Goal: Transaction & Acquisition: Purchase product/service

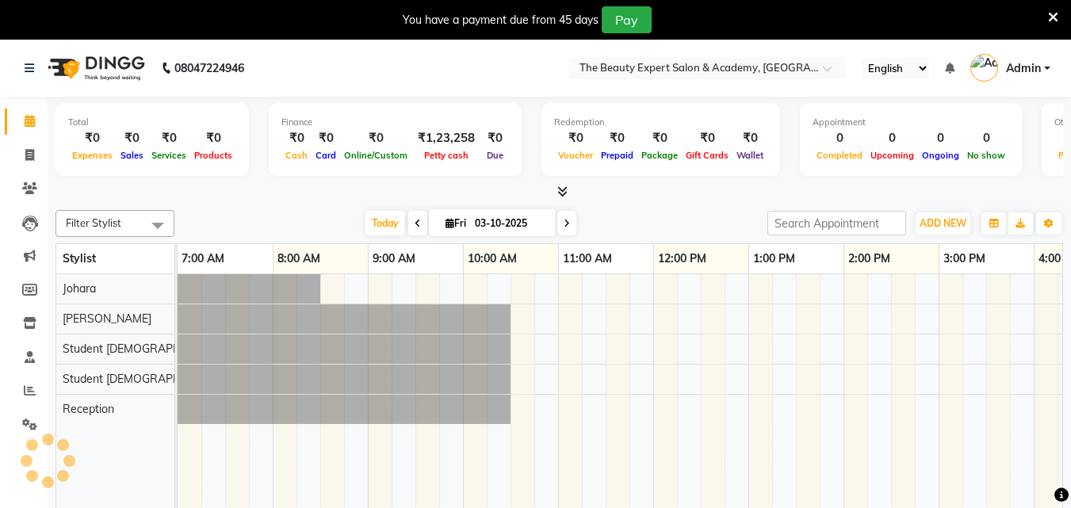
click at [415, 222] on icon at bounding box center [418, 224] width 6 height 10
click at [413, 222] on div "[DATE] [DATE]" at bounding box center [470, 224] width 577 height 24
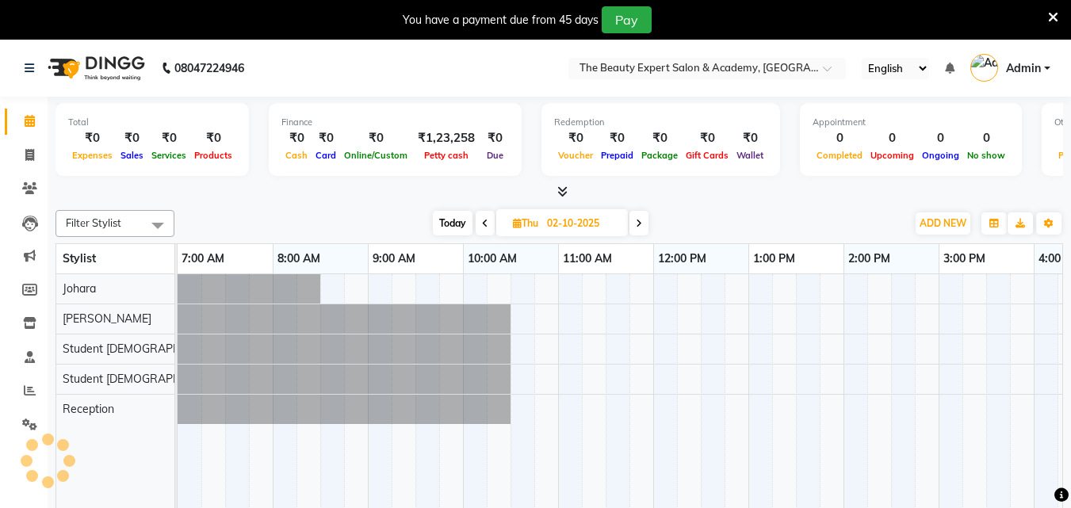
click at [483, 222] on icon at bounding box center [485, 224] width 6 height 10
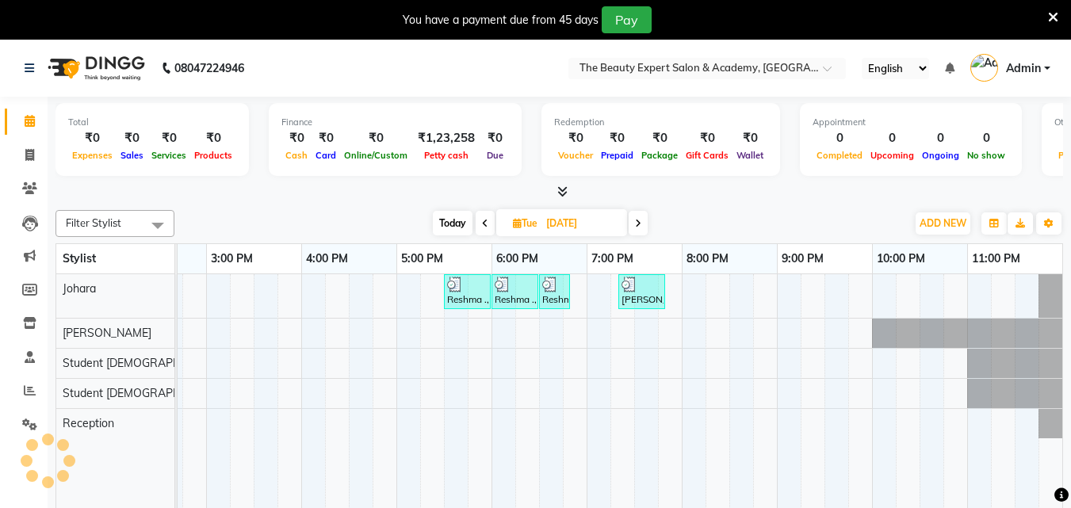
click at [639, 220] on icon at bounding box center [638, 224] width 6 height 10
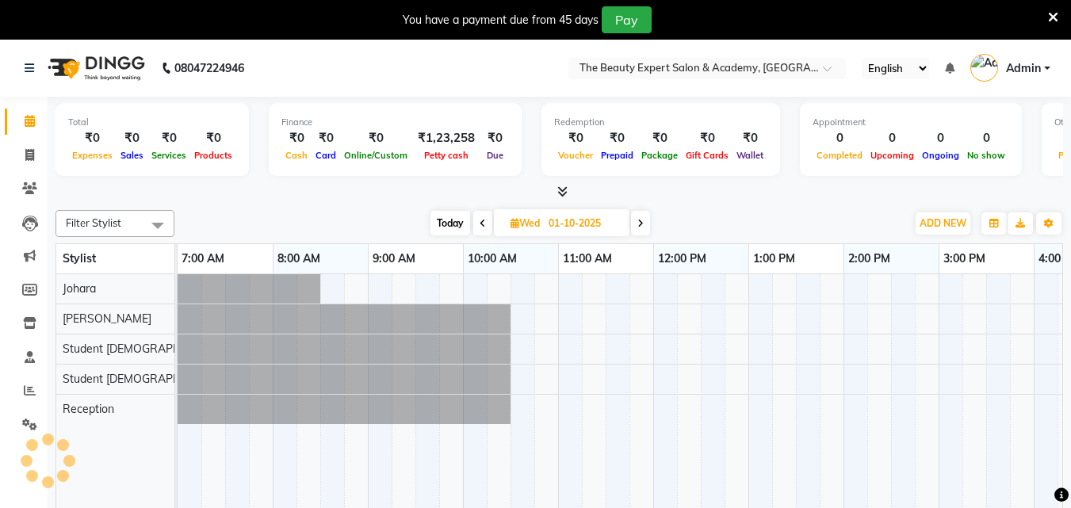
scroll to position [0, 733]
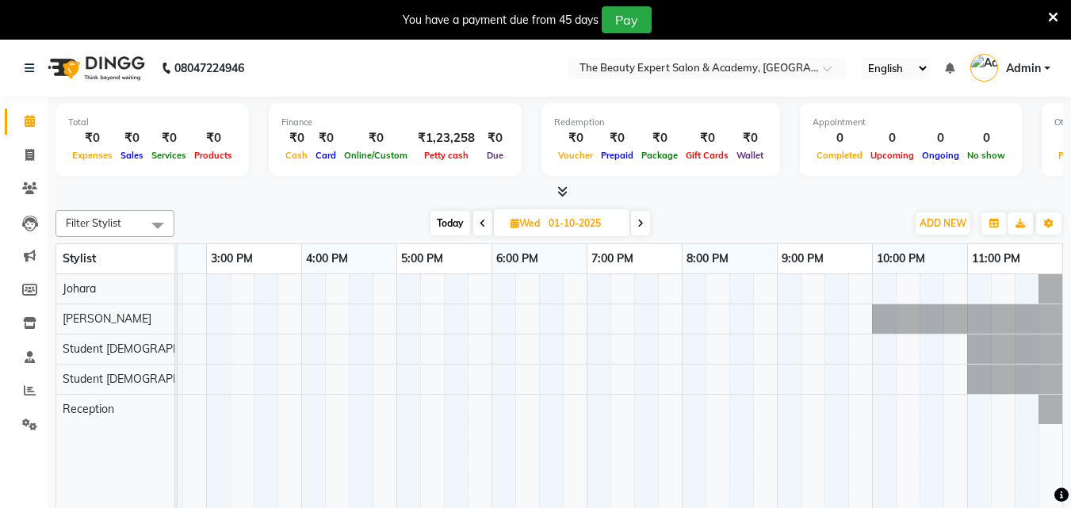
click at [639, 220] on icon at bounding box center [641, 224] width 6 height 10
click at [482, 221] on icon at bounding box center [485, 224] width 6 height 10
type input "01-10-2025"
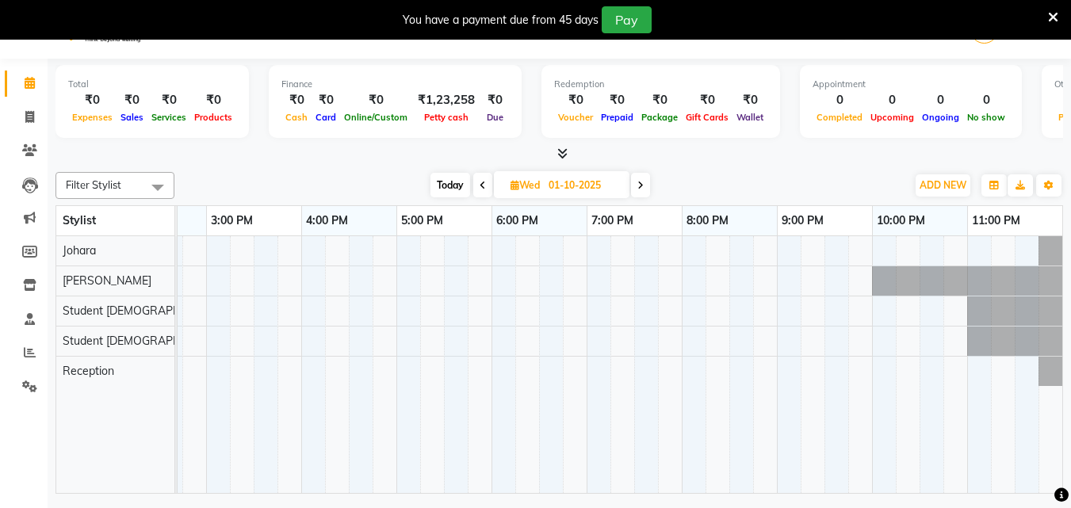
scroll to position [0, 0]
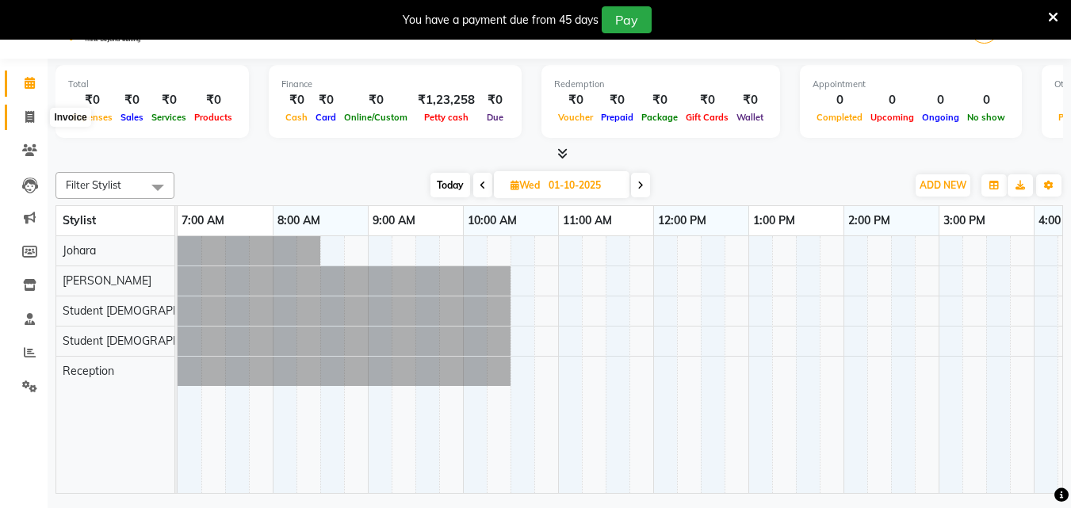
click at [28, 122] on icon at bounding box center [29, 117] width 9 height 12
select select "service"
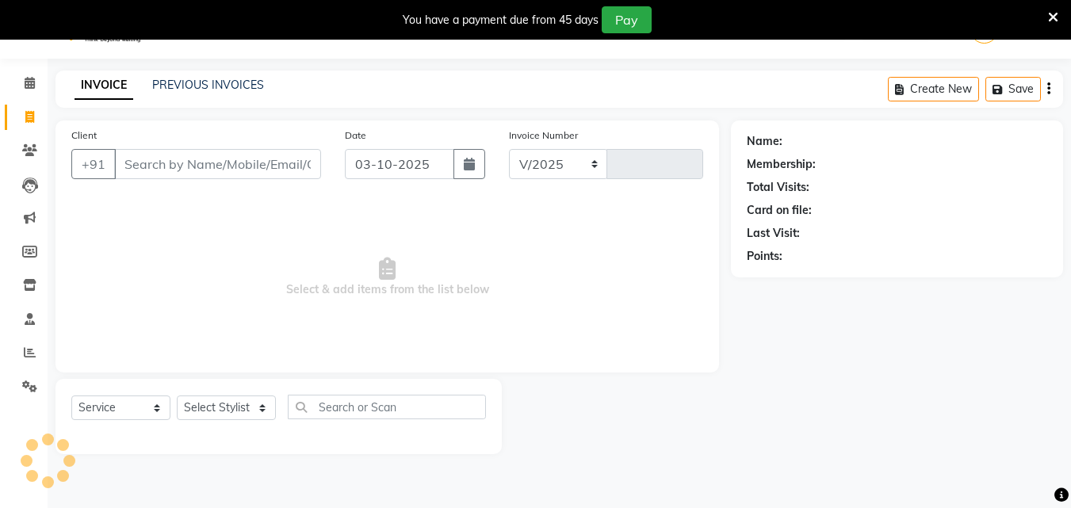
select select "655"
type input "0370"
click at [143, 174] on input "Client" at bounding box center [217, 164] width 207 height 30
type input "e"
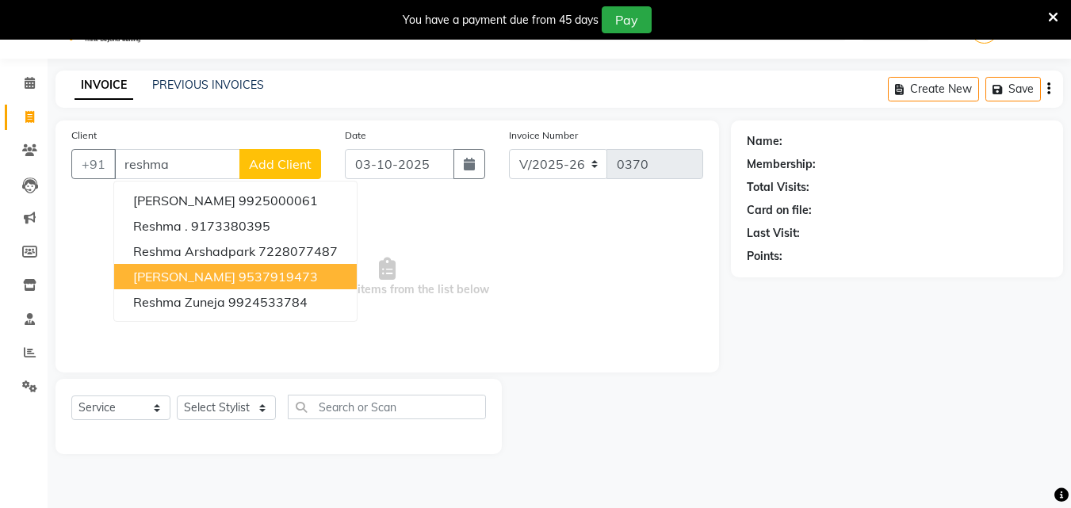
click at [178, 277] on span "[PERSON_NAME]" at bounding box center [184, 277] width 102 height 16
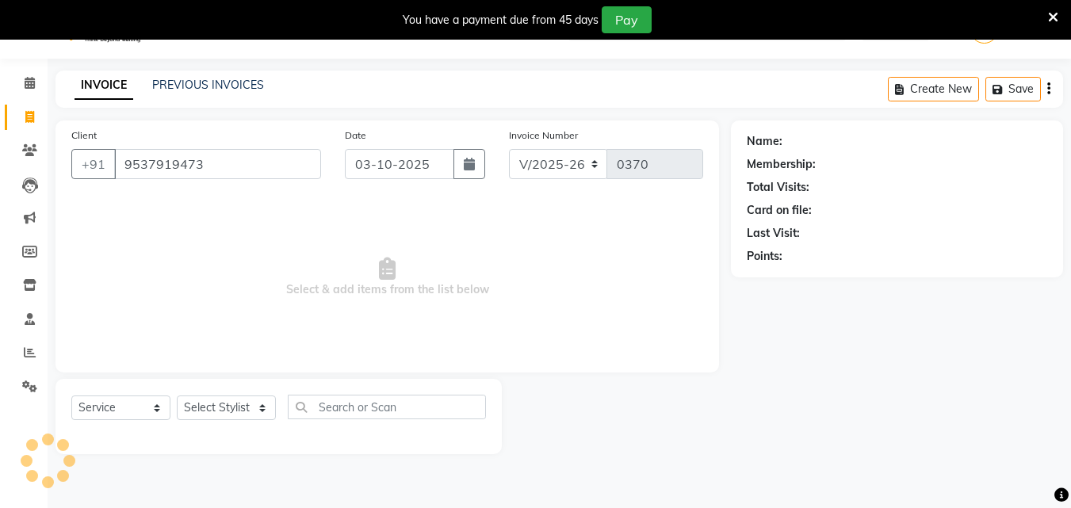
type input "9537919473"
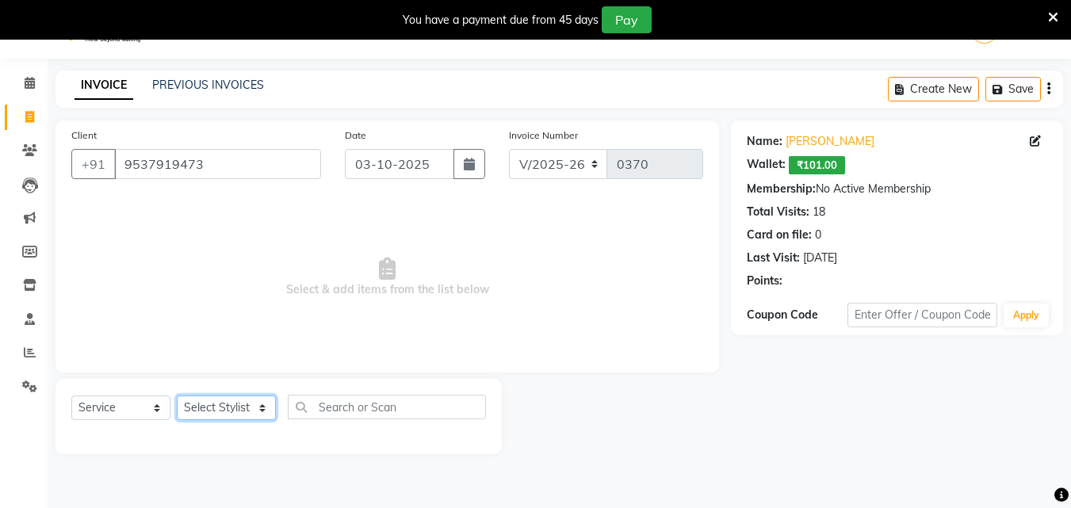
click at [246, 404] on select "Select Stylist [PERSON_NAME] Reception Student [DEMOGRAPHIC_DATA] Student [DEMO…" at bounding box center [226, 408] width 99 height 25
click at [245, 404] on select "Select Stylist [PERSON_NAME] Reception Student [DEMOGRAPHIC_DATA] Student [DEMO…" at bounding box center [226, 408] width 99 height 25
click at [263, 410] on select "Select Stylist [PERSON_NAME] Reception Student [DEMOGRAPHIC_DATA] Student [DEMO…" at bounding box center [226, 408] width 99 height 25
select select "9674"
click at [177, 396] on select "Select Stylist [PERSON_NAME] Reception Student [DEMOGRAPHIC_DATA] Student [DEMO…" at bounding box center [226, 408] width 99 height 25
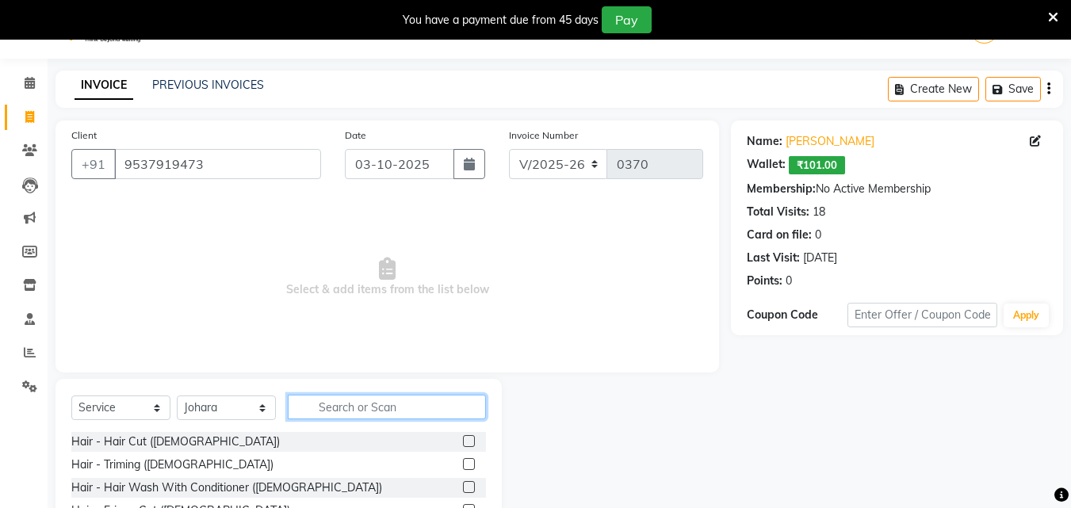
click at [339, 405] on input "text" at bounding box center [387, 407] width 198 height 25
click at [463, 485] on label at bounding box center [469, 487] width 12 height 12
click at [463, 485] on input "checkbox" at bounding box center [468, 488] width 10 height 10
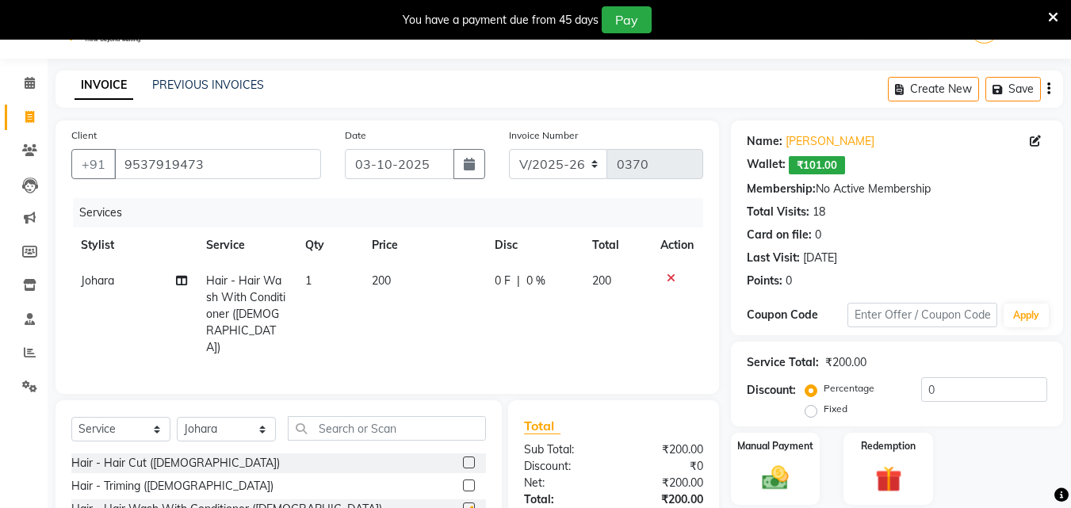
checkbox input "false"
click at [463, 480] on label at bounding box center [469, 486] width 12 height 12
click at [463, 481] on input "checkbox" at bounding box center [468, 486] width 10 height 10
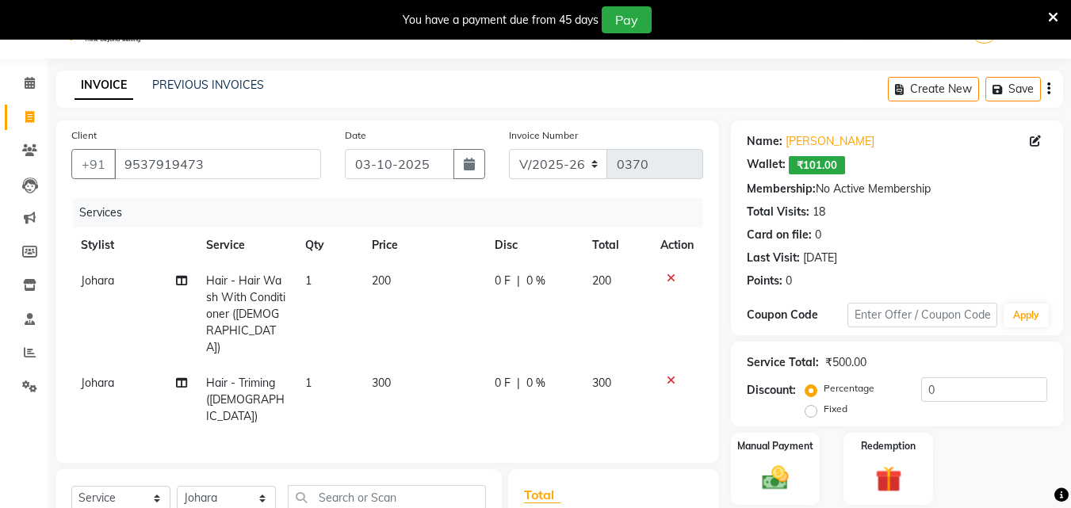
checkbox input "false"
click at [395, 485] on input "text" at bounding box center [387, 497] width 198 height 25
type input "f"
type input "tanni"
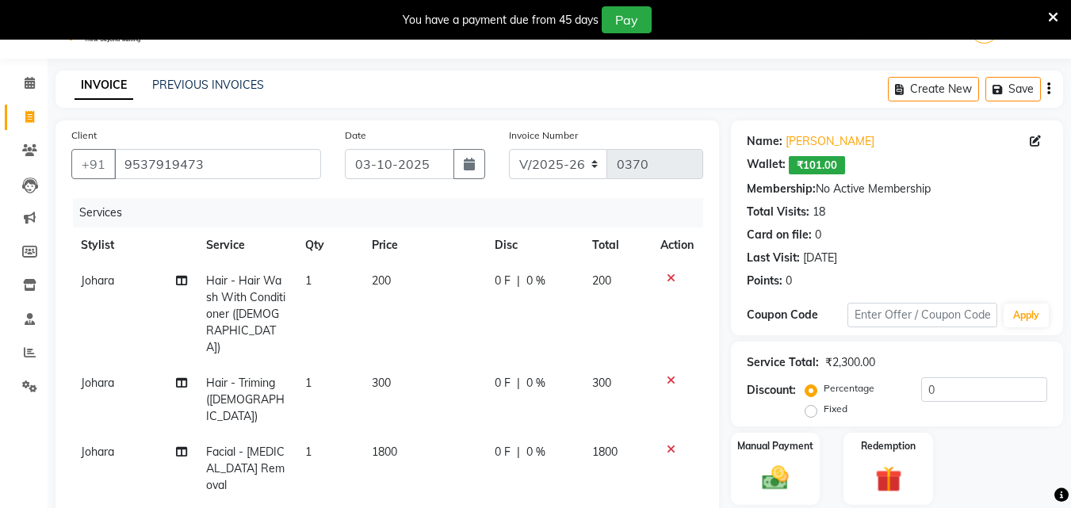
checkbox input "false"
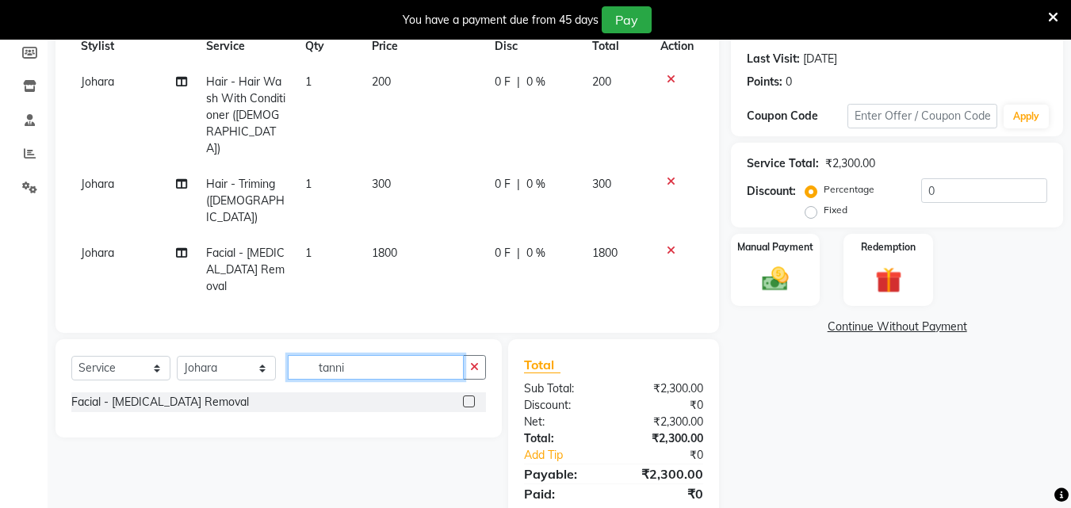
click at [385, 355] on input "tanni" at bounding box center [376, 367] width 176 height 25
type input "t"
type input "eye"
click at [464, 396] on label at bounding box center [469, 402] width 12 height 12
click at [464, 397] on input "checkbox" at bounding box center [468, 402] width 10 height 10
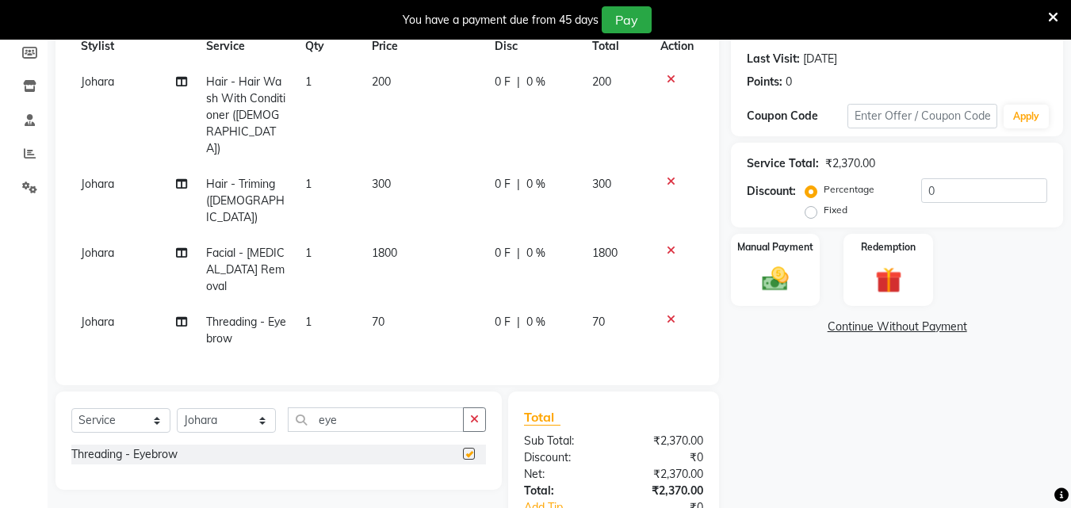
checkbox input "false"
click at [376, 408] on input "eye" at bounding box center [376, 420] width 176 height 25
type input "e"
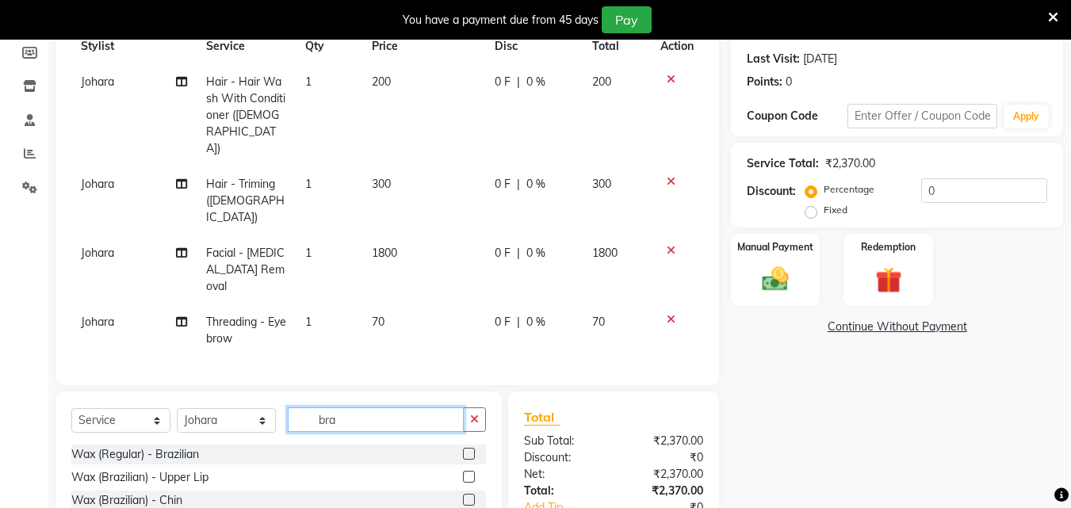
type input "bra"
click at [463, 448] on label at bounding box center [469, 454] width 12 height 12
click at [463, 450] on input "checkbox" at bounding box center [468, 455] width 10 height 10
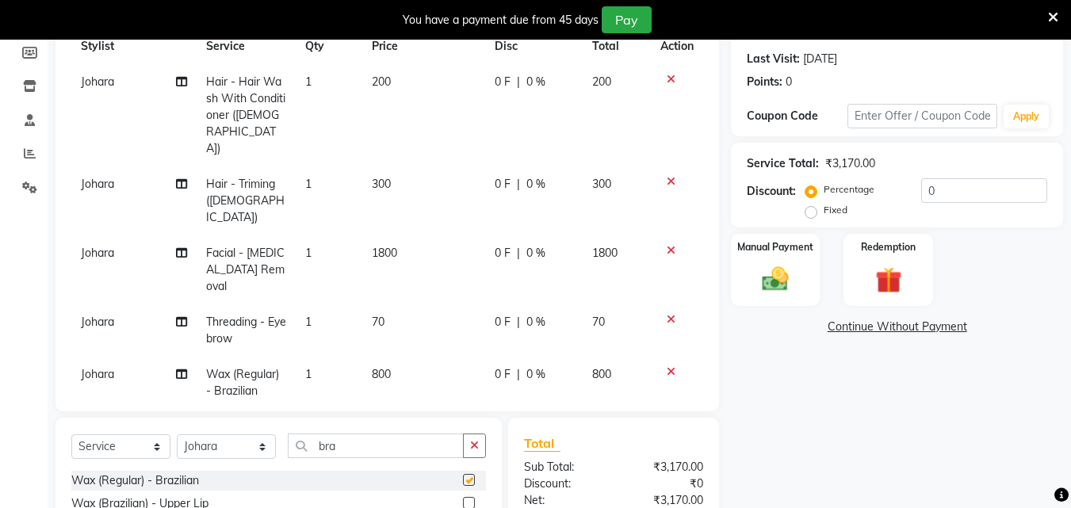
checkbox input "false"
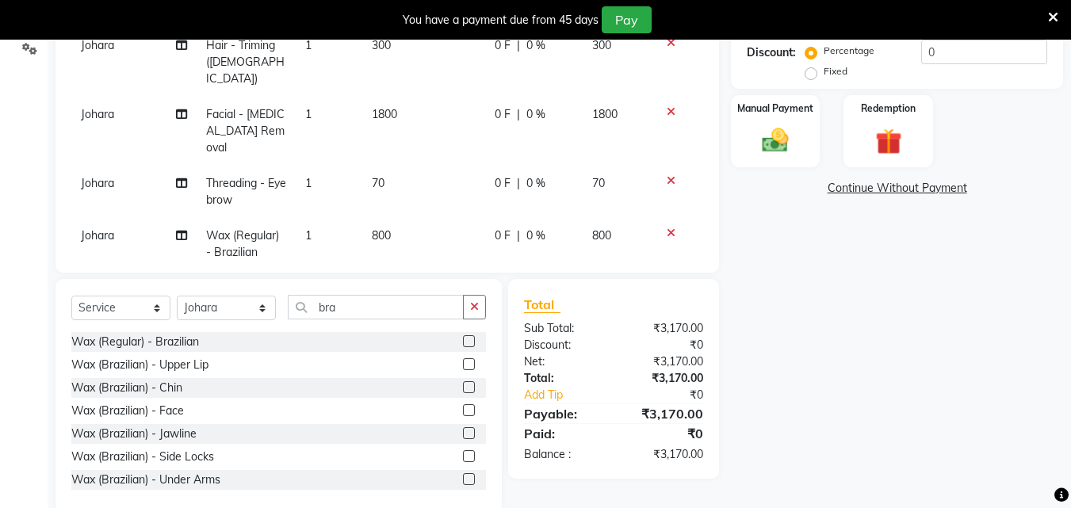
click at [669, 228] on icon at bounding box center [671, 233] width 9 height 11
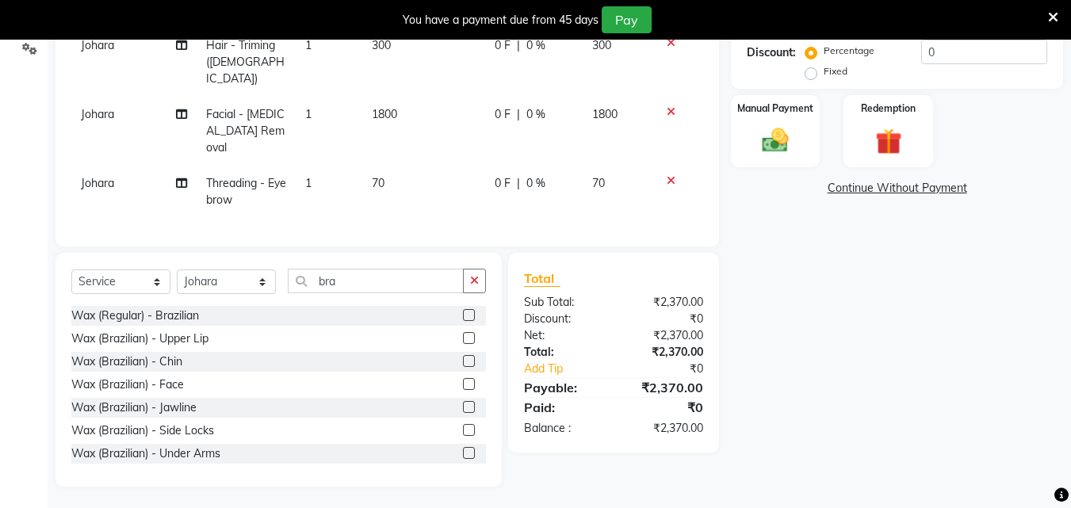
scroll to position [324, 0]
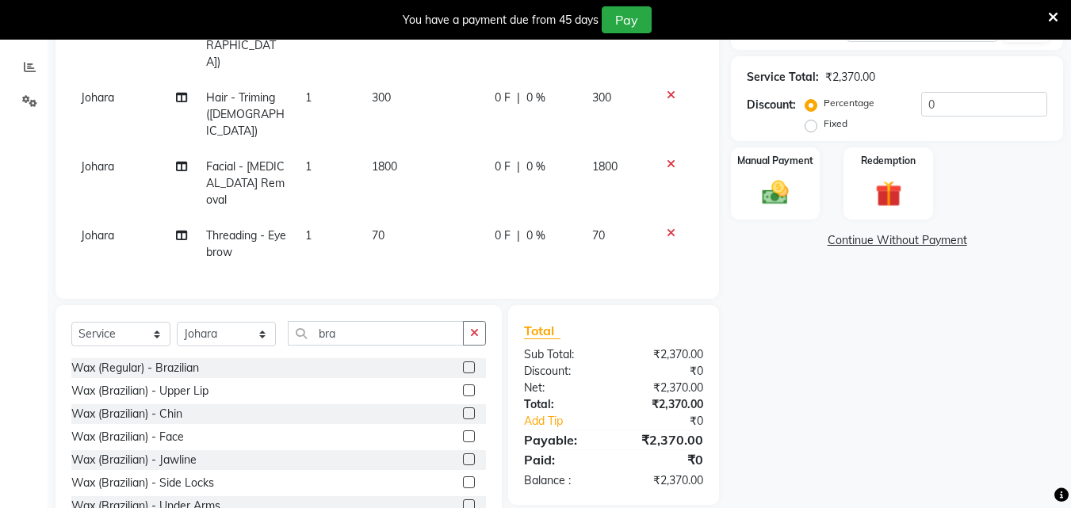
click at [463, 408] on label at bounding box center [469, 414] width 12 height 12
click at [463, 409] on input "checkbox" at bounding box center [468, 414] width 10 height 10
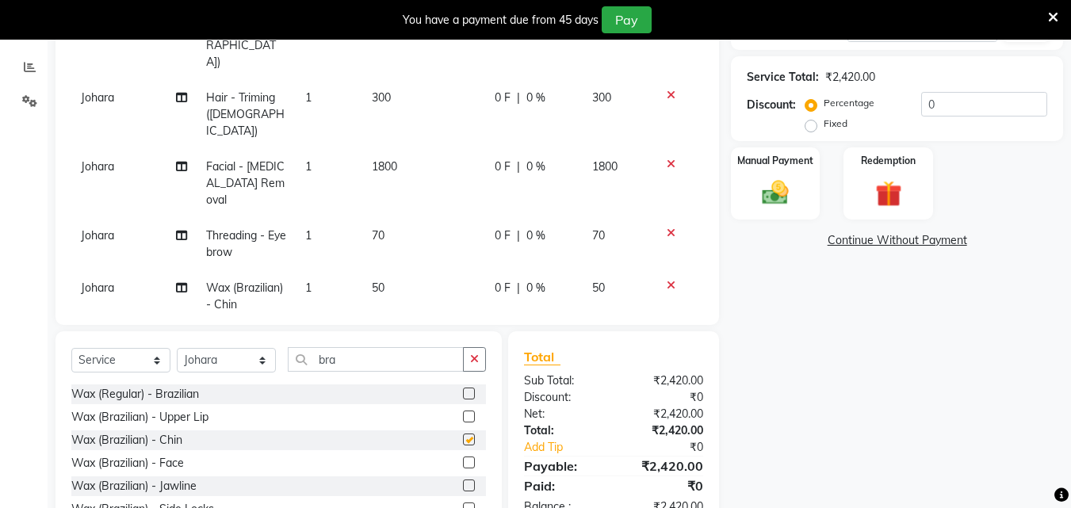
scroll to position [376, 0]
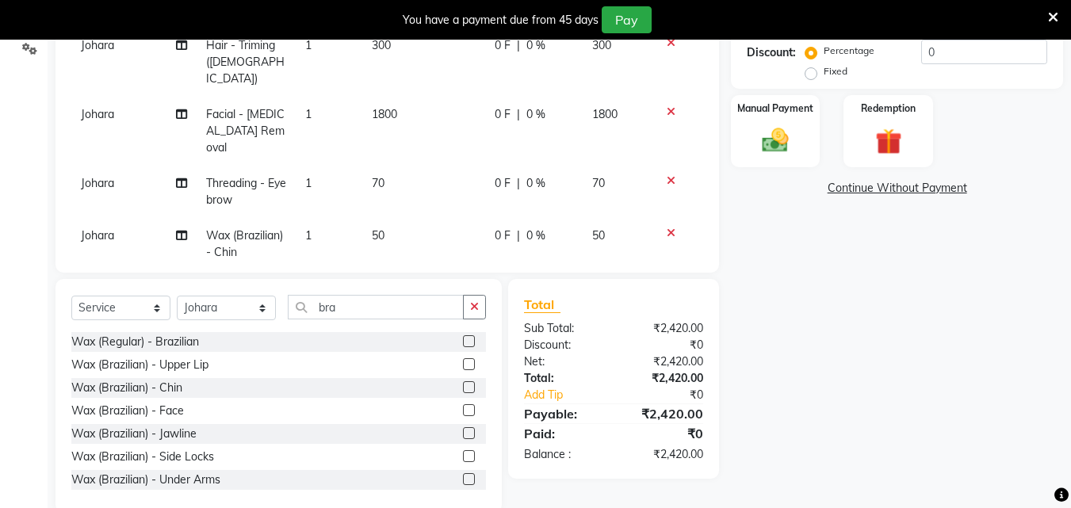
checkbox input "false"
click at [463, 358] on label at bounding box center [469, 364] width 12 height 12
click at [463, 360] on input "checkbox" at bounding box center [468, 365] width 10 height 10
checkbox input "false"
click at [463, 459] on label at bounding box center [469, 456] width 12 height 12
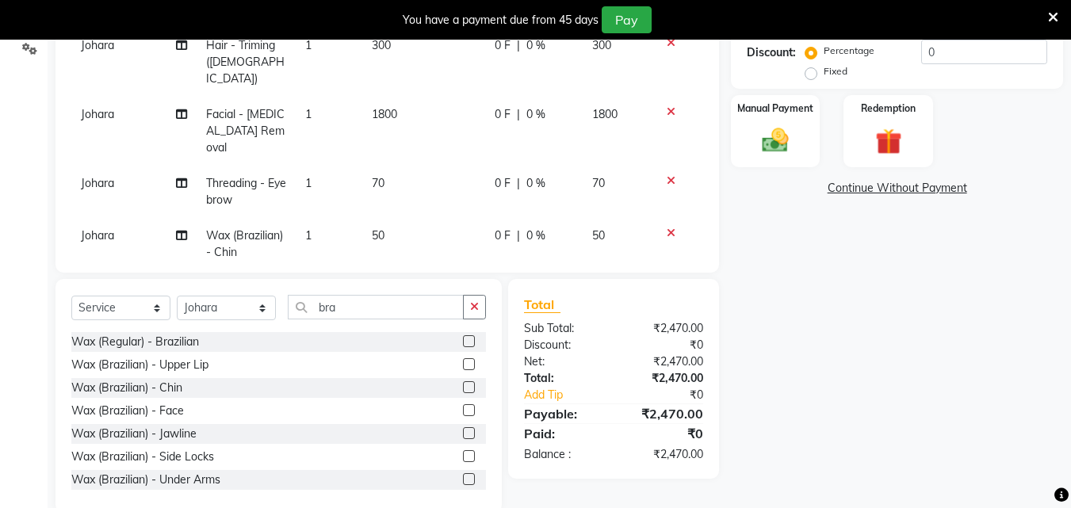
click at [463, 459] on input "checkbox" at bounding box center [468, 457] width 10 height 10
checkbox input "false"
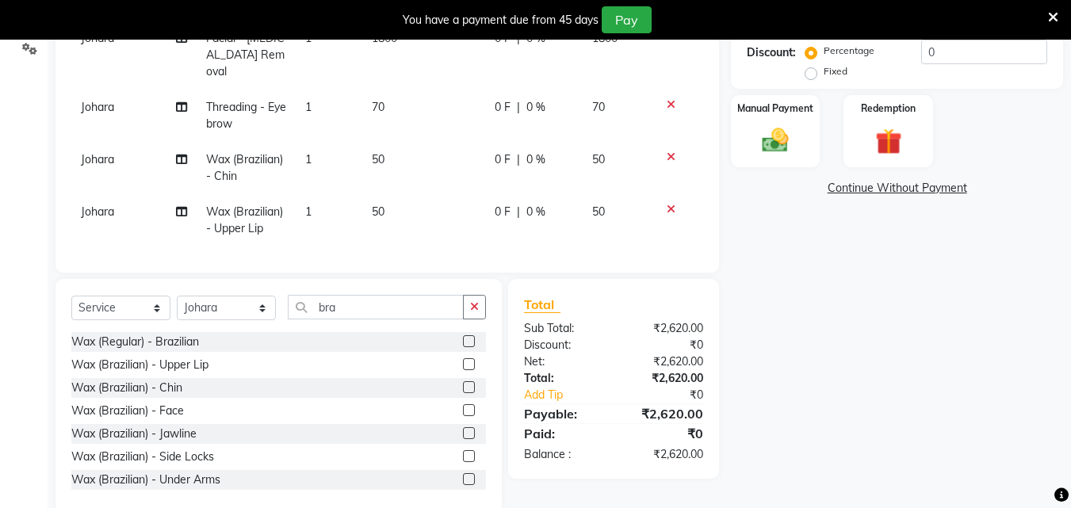
drag, startPoint x: 811, startPoint y: 72, endPoint x: 1083, endPoint y: 87, distance: 271.7
click at [824, 72] on label "Fixed" at bounding box center [836, 71] width 24 height 14
click at [811, 72] on input "Fixed" at bounding box center [814, 71] width 11 height 11
radio input "true"
click at [824, 74] on label "Fixed" at bounding box center [836, 71] width 24 height 14
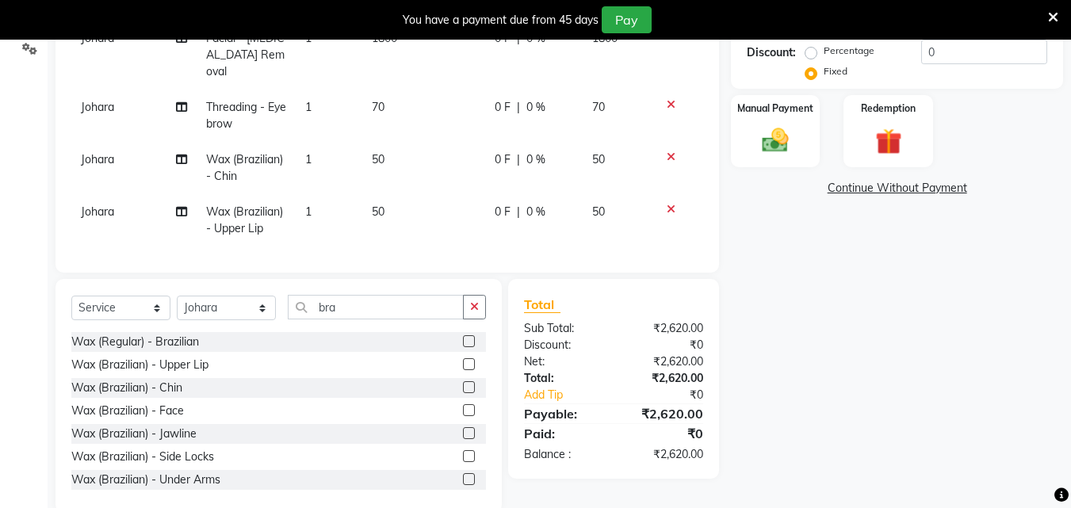
click at [814, 74] on input "Fixed" at bounding box center [814, 71] width 11 height 11
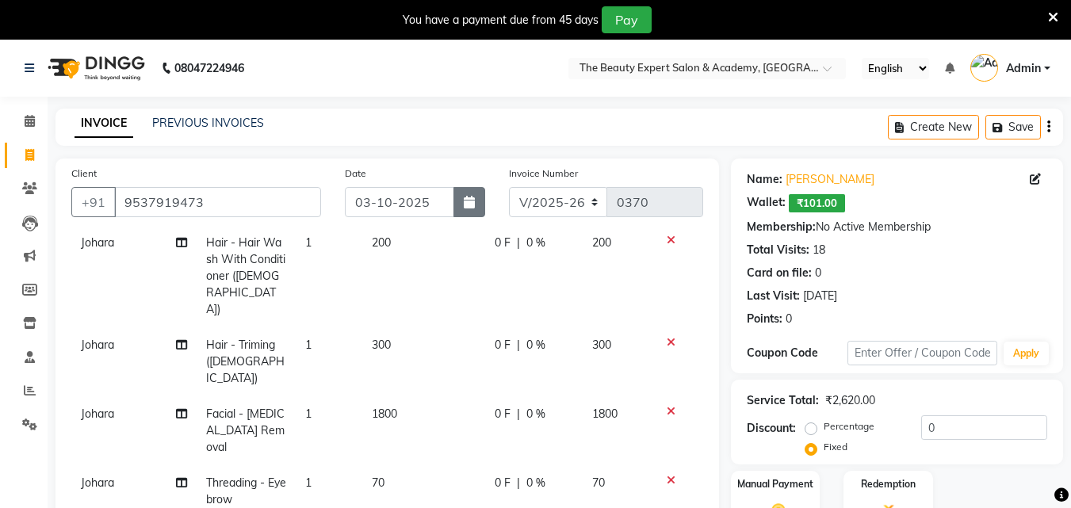
click at [464, 201] on icon "button" at bounding box center [469, 202] width 11 height 13
select select "10"
select select "2025"
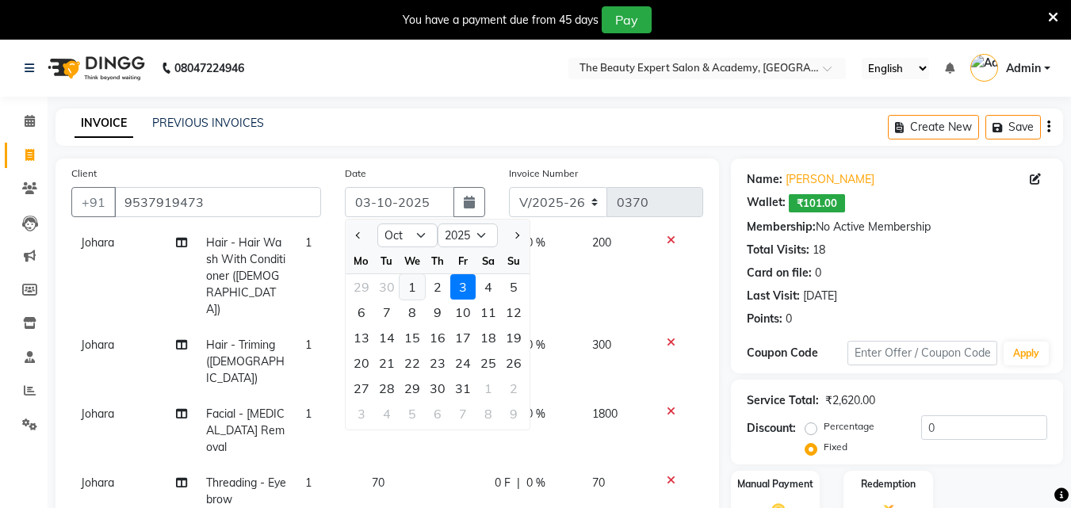
click at [411, 288] on div "1" at bounding box center [412, 286] width 25 height 25
type input "01-10-2025"
radio input "true"
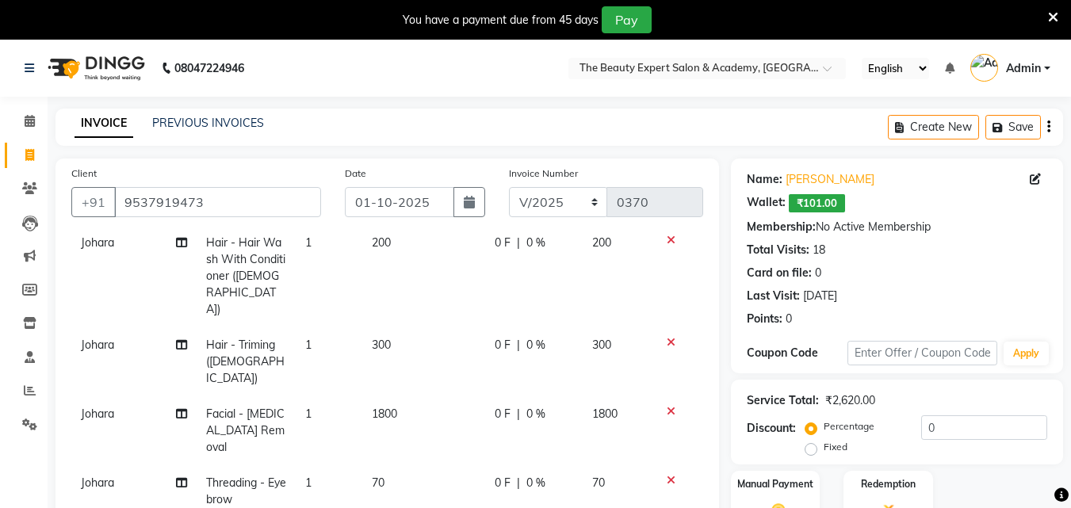
click at [824, 452] on label "Fixed" at bounding box center [836, 447] width 24 height 14
click at [809, 452] on input "Fixed" at bounding box center [814, 447] width 11 height 11
radio input "true"
click at [940, 423] on input "0" at bounding box center [985, 428] width 126 height 25
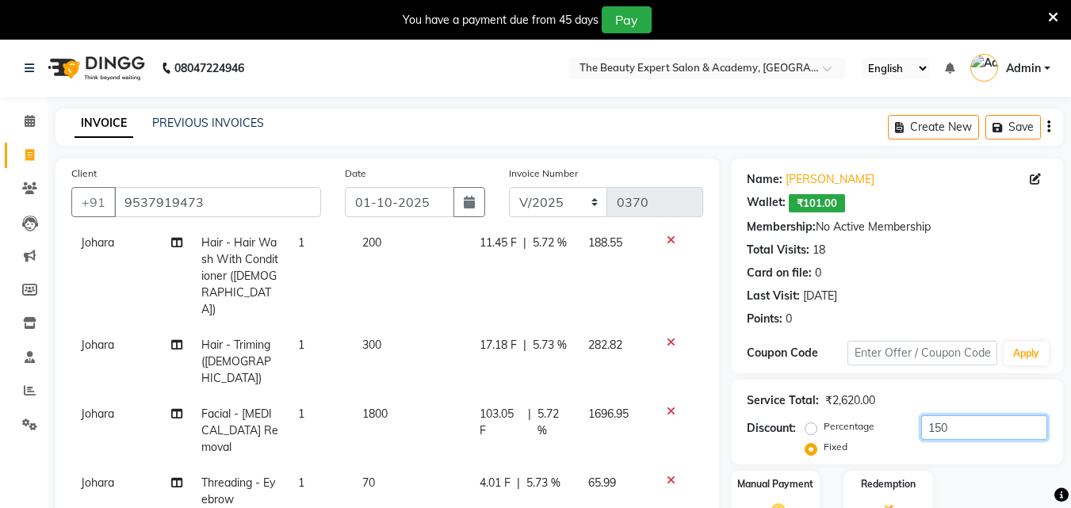
scroll to position [404, 0]
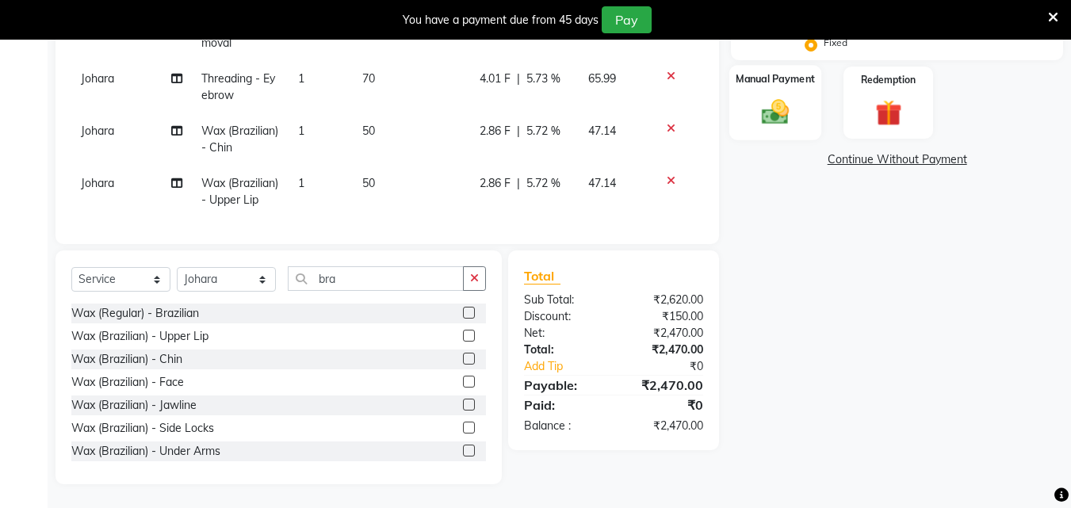
type input "150"
click at [763, 112] on img at bounding box center [775, 112] width 44 height 32
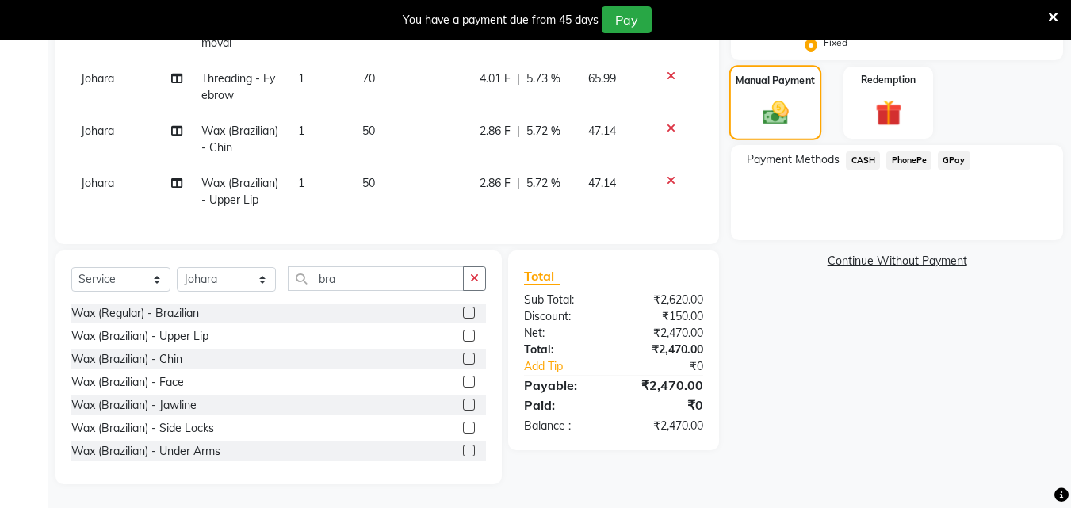
click at [749, 99] on div "Manual Payment" at bounding box center [776, 102] width 93 height 75
click at [949, 156] on span "GPay" at bounding box center [954, 160] width 33 height 18
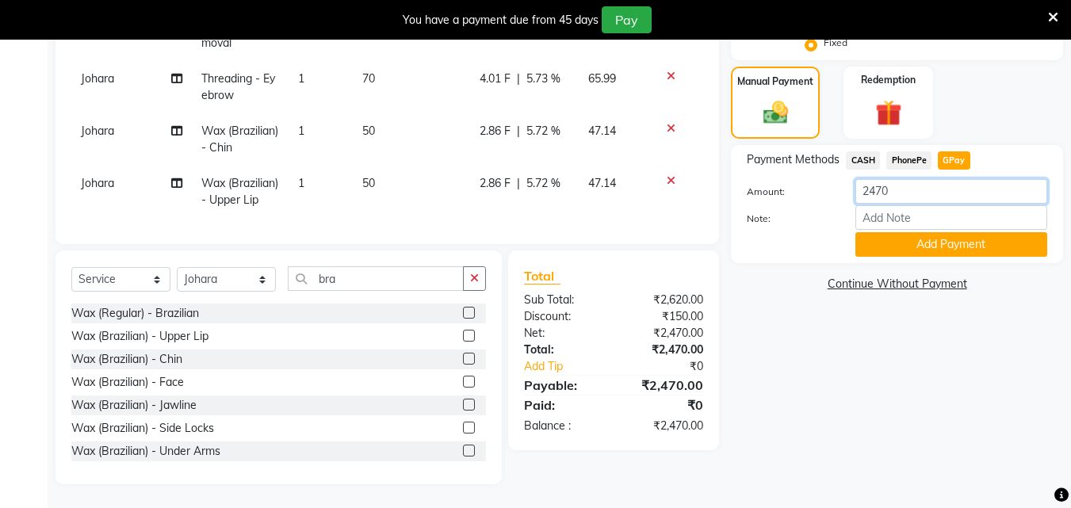
click at [895, 179] on input "2470" at bounding box center [952, 191] width 192 height 25
type input "2"
type input "1500"
click at [925, 242] on button "Add Payment" at bounding box center [952, 244] width 192 height 25
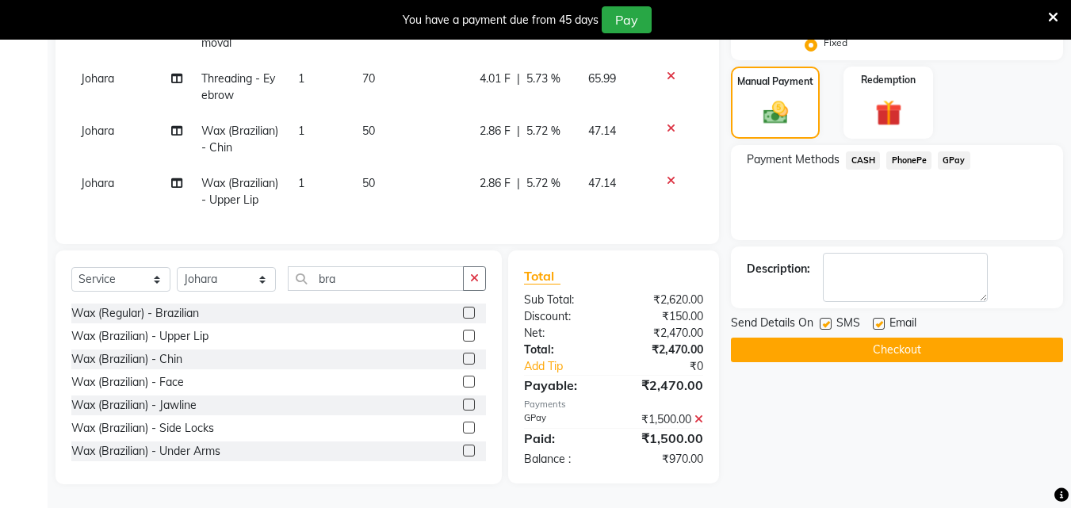
click at [863, 160] on span "CASH" at bounding box center [863, 160] width 34 height 18
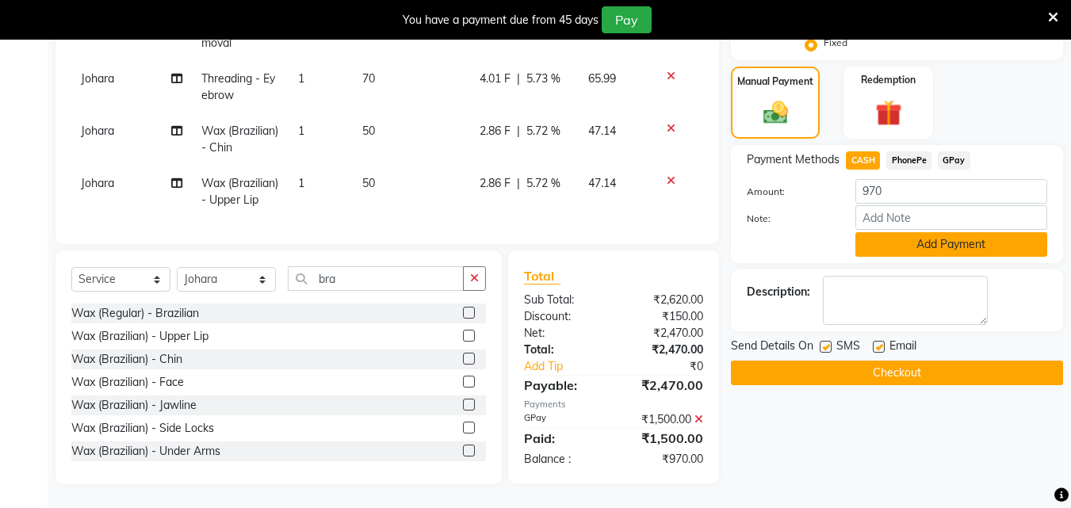
click at [949, 240] on button "Add Payment" at bounding box center [952, 244] width 192 height 25
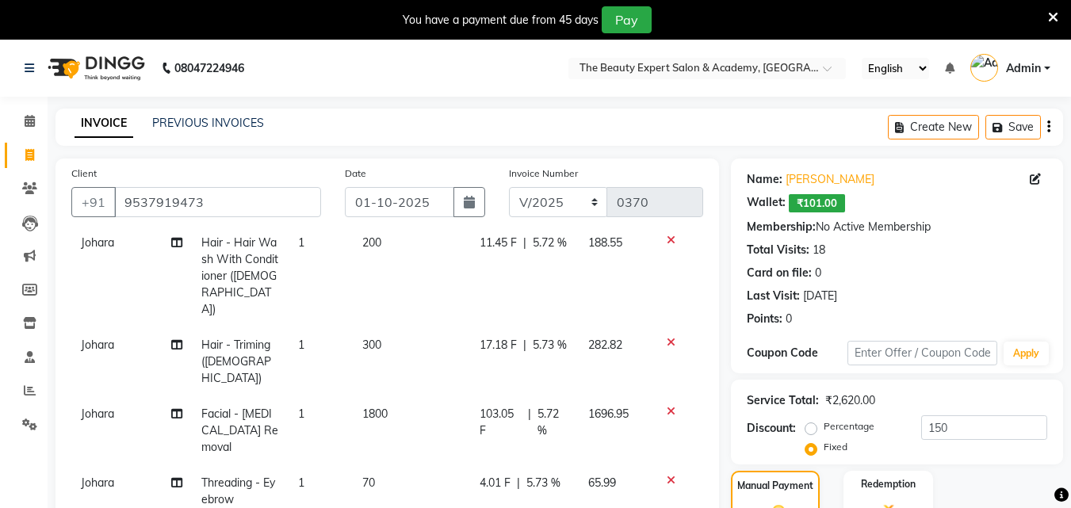
scroll to position [443, 0]
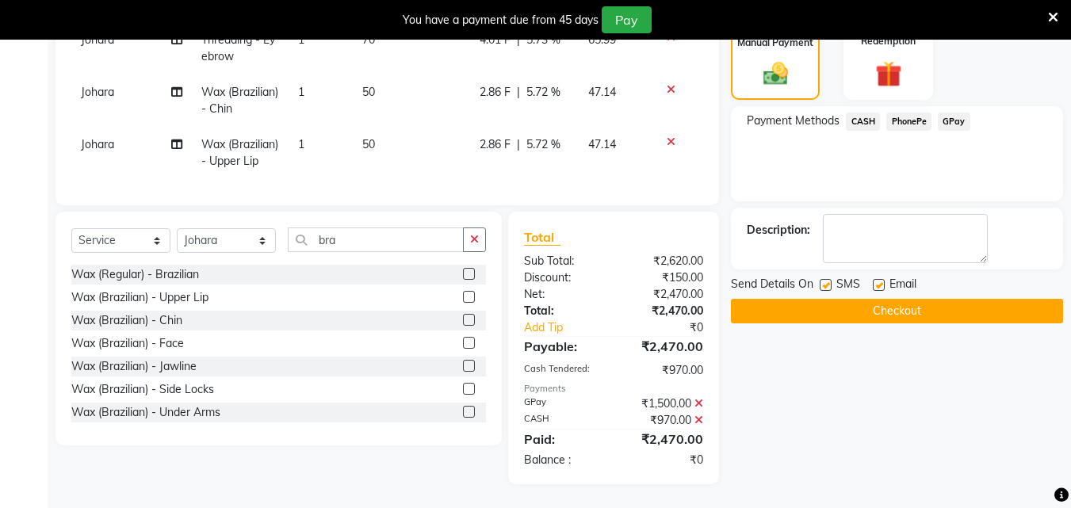
click at [894, 308] on button "Checkout" at bounding box center [897, 311] width 332 height 25
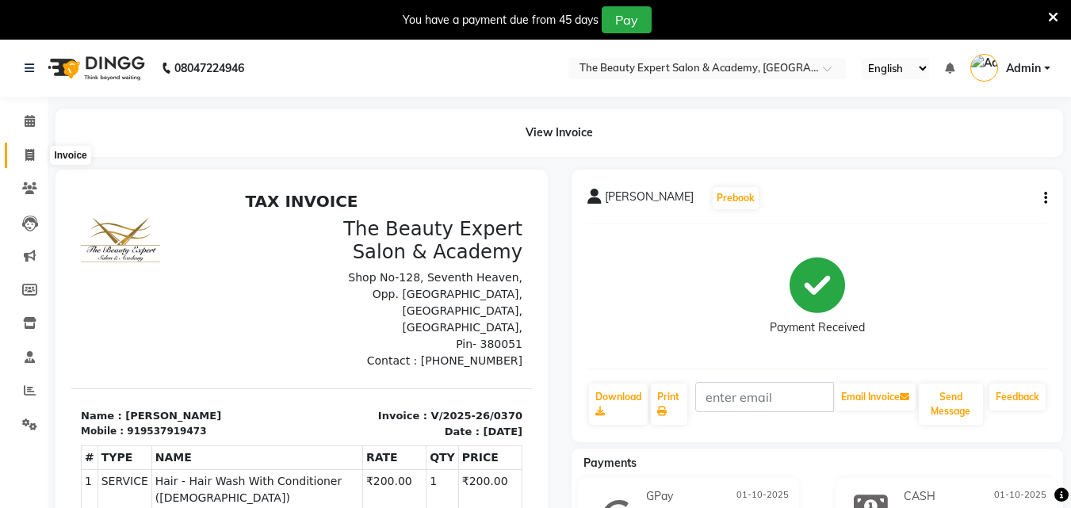
click at [29, 154] on icon at bounding box center [29, 155] width 9 height 12
select select "655"
select select "service"
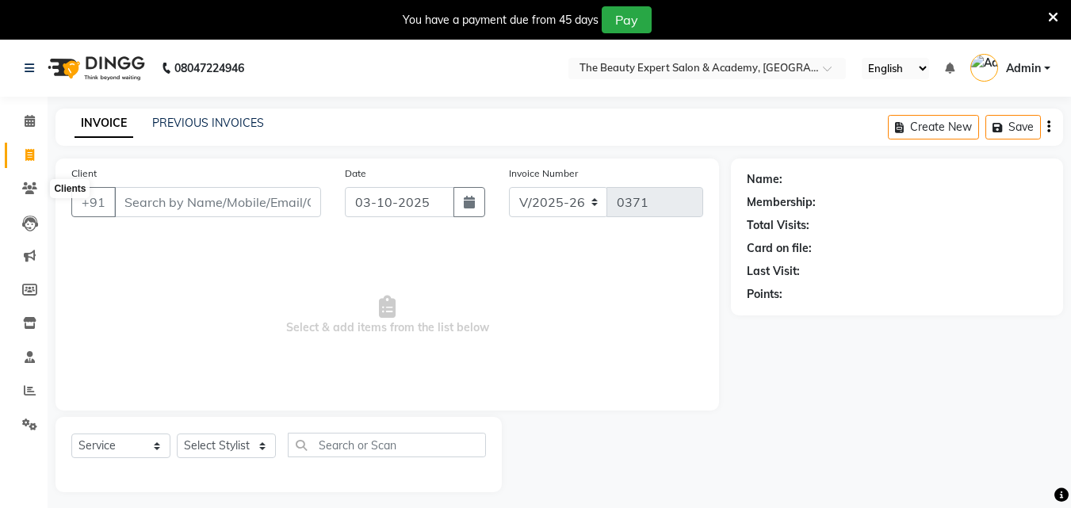
scroll to position [40, 0]
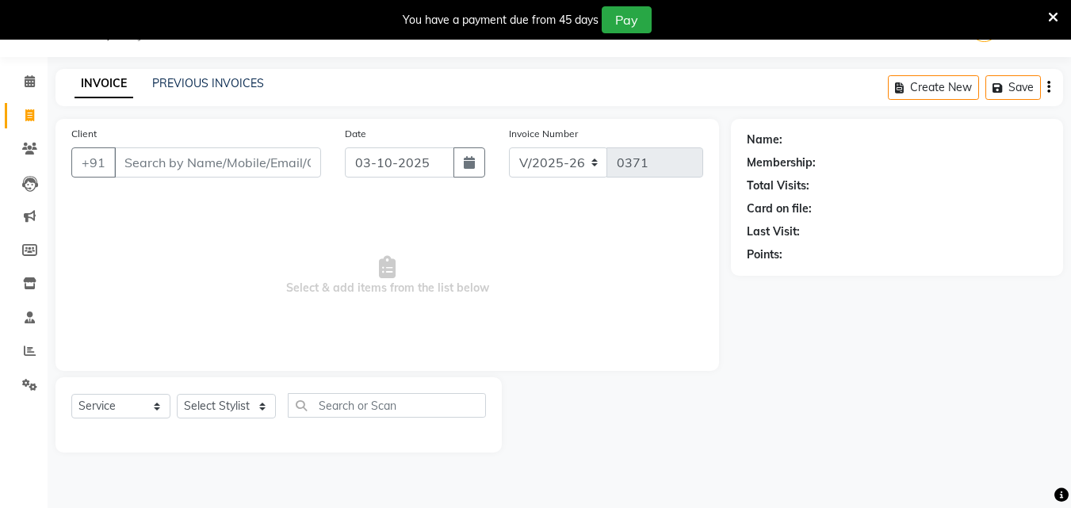
click at [169, 155] on input "Client" at bounding box center [217, 163] width 207 height 30
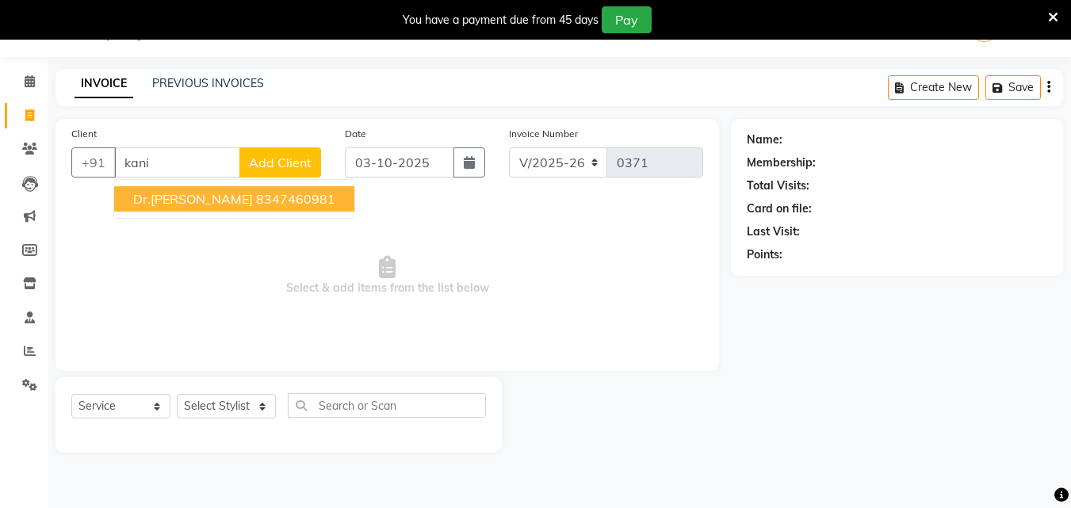
click at [196, 201] on span "Dr.[PERSON_NAME]" at bounding box center [193, 199] width 120 height 16
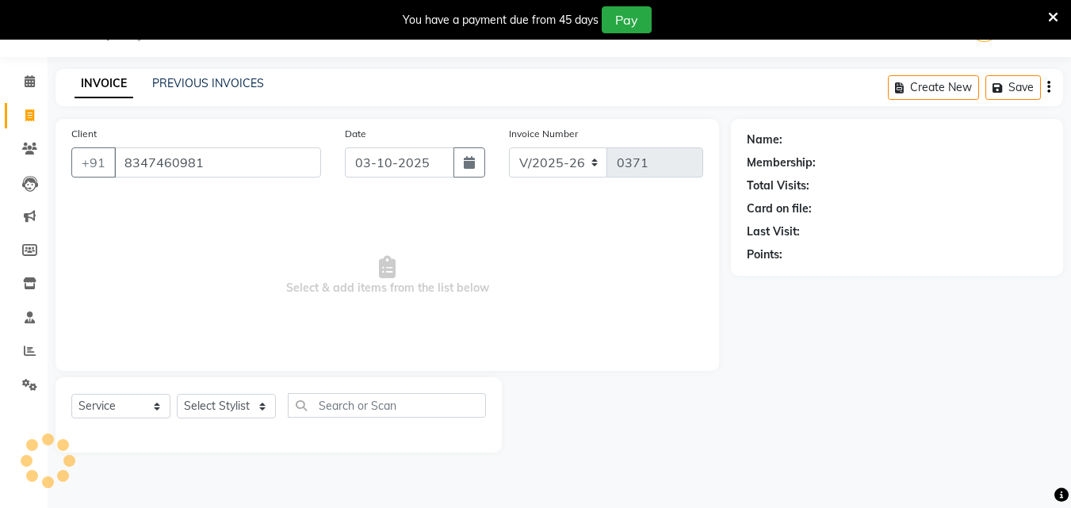
type input "8347460981"
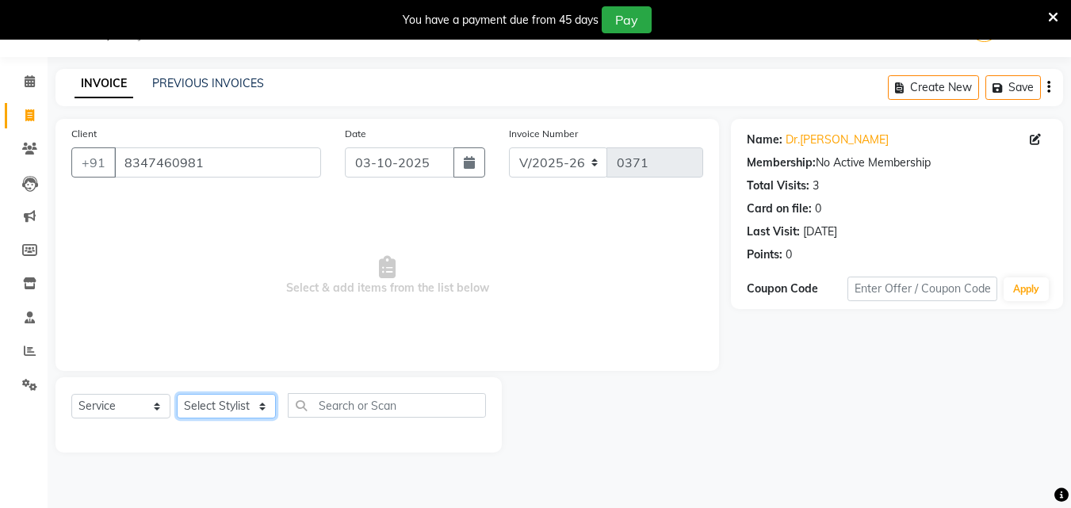
click at [259, 405] on select "Select Stylist [PERSON_NAME] Reception Student [DEMOGRAPHIC_DATA] Student [DEMO…" at bounding box center [226, 406] width 99 height 25
select select "9741"
click at [177, 394] on select "Select Stylist [PERSON_NAME] Reception Student [DEMOGRAPHIC_DATA] Student [DEMO…" at bounding box center [226, 406] width 99 height 25
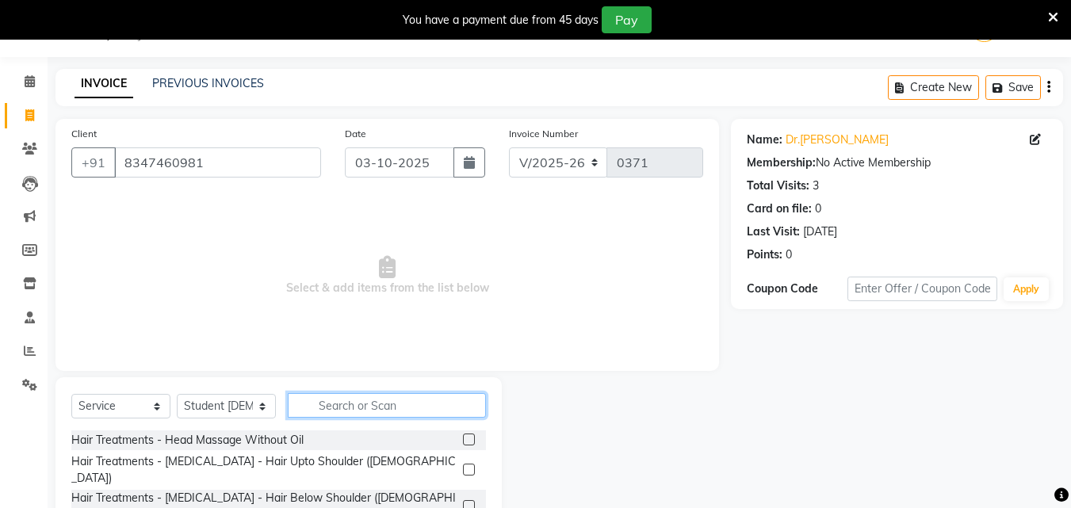
click at [347, 405] on input "text" at bounding box center [387, 405] width 198 height 25
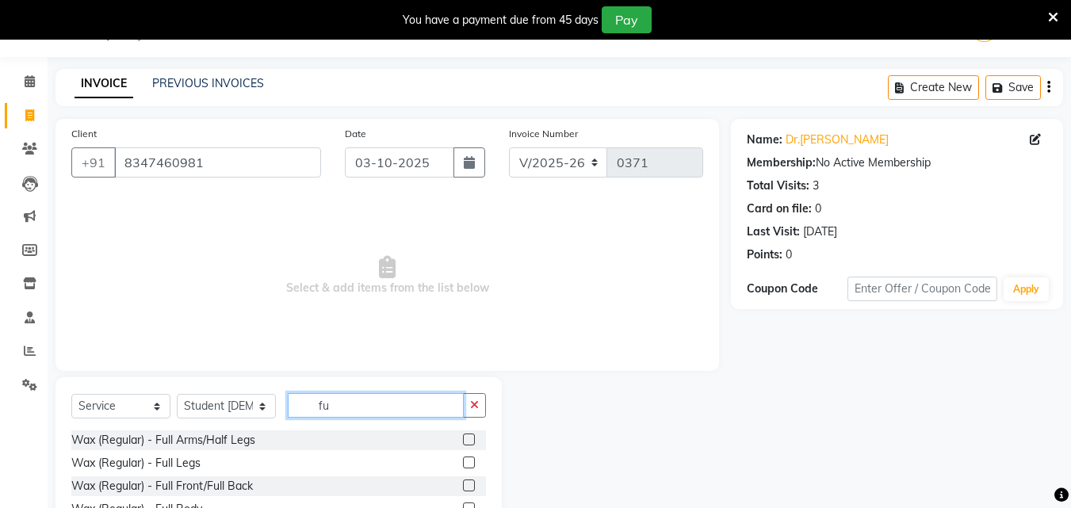
type input "f"
type input "rica"
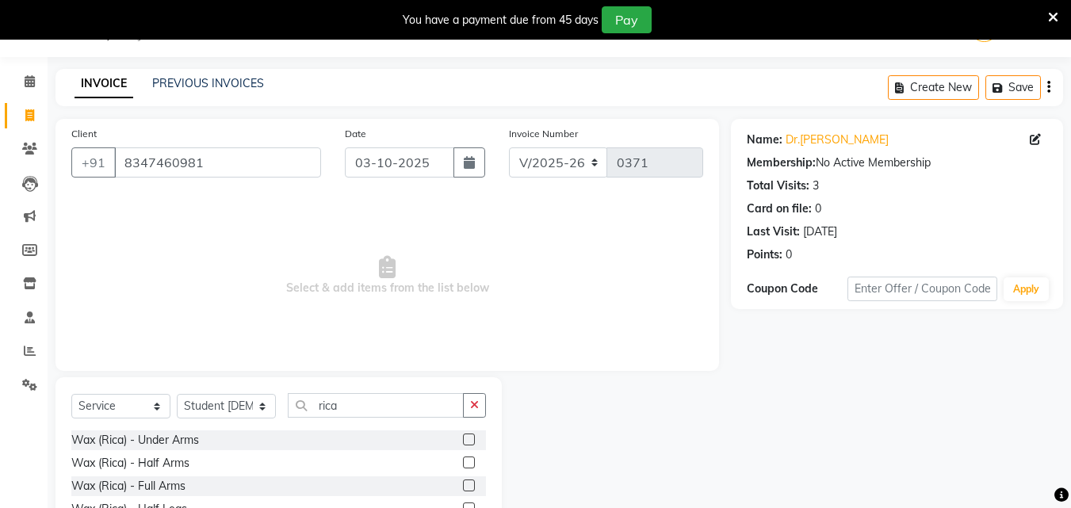
click at [463, 487] on label at bounding box center [469, 486] width 12 height 12
click at [463, 487] on input "checkbox" at bounding box center [468, 486] width 10 height 10
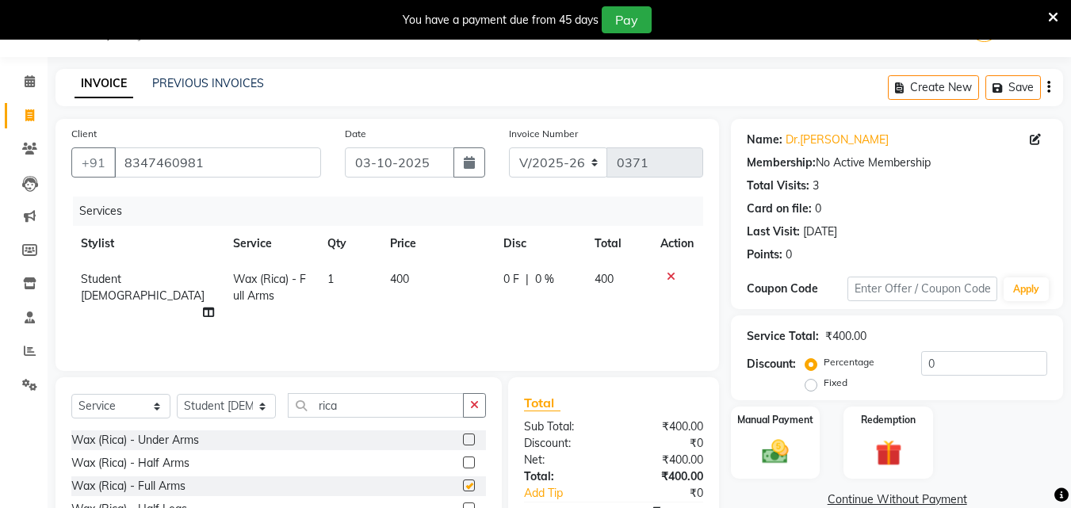
checkbox input "false"
click at [367, 405] on input "rica" at bounding box center [376, 405] width 176 height 25
type input "r"
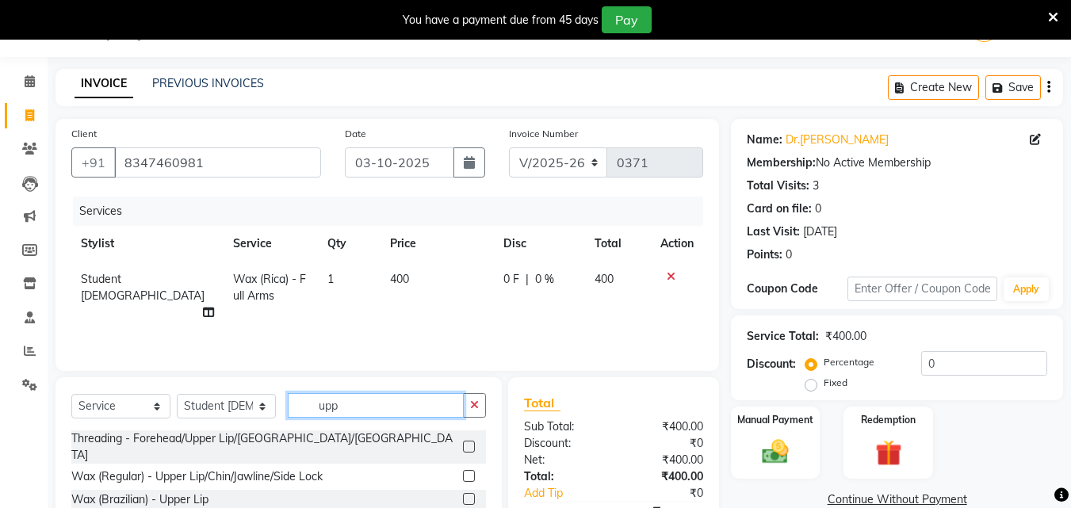
type input "upp"
click at [468, 442] on label at bounding box center [469, 447] width 12 height 12
click at [468, 443] on input "checkbox" at bounding box center [468, 448] width 10 height 10
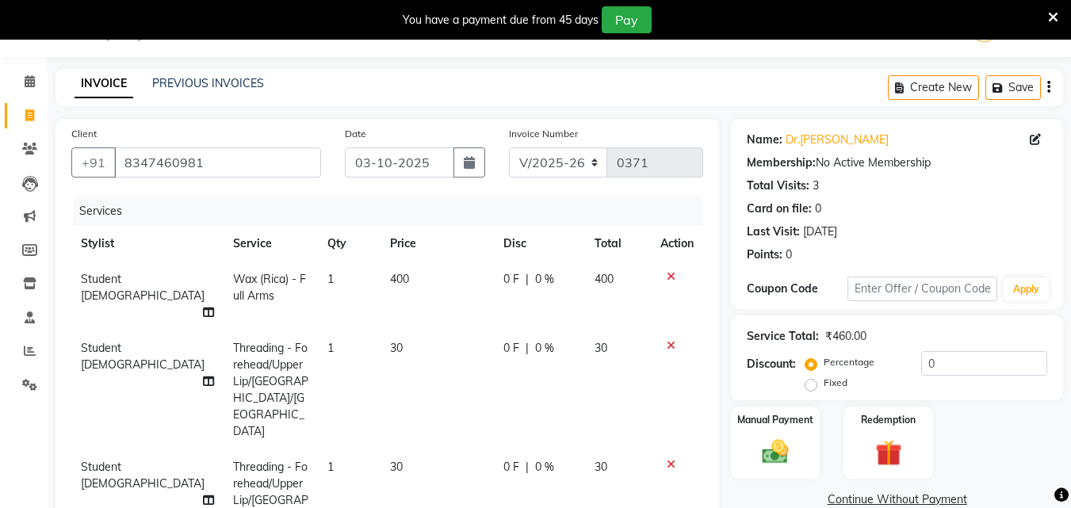
checkbox input "false"
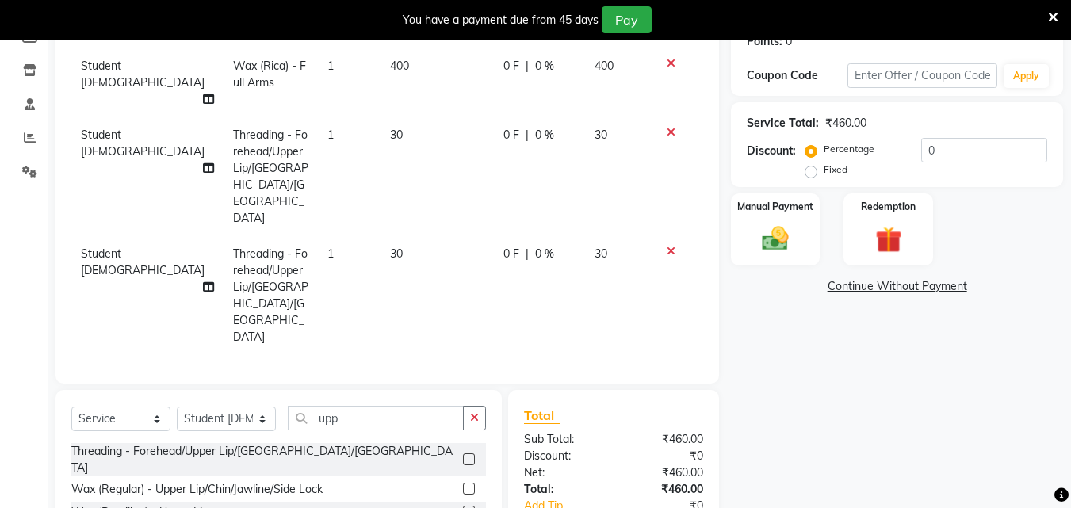
scroll to position [287, 0]
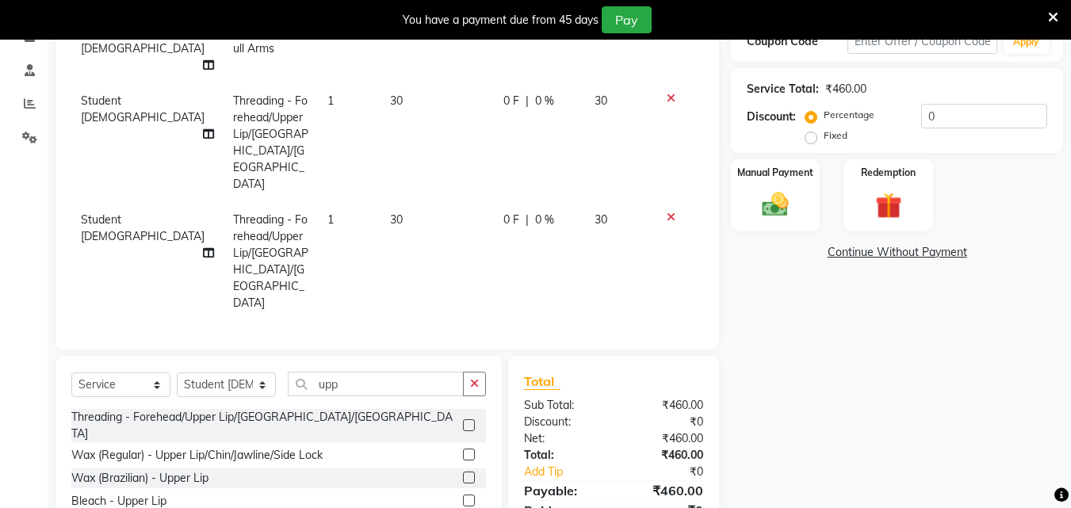
click at [668, 212] on icon at bounding box center [671, 217] width 9 height 11
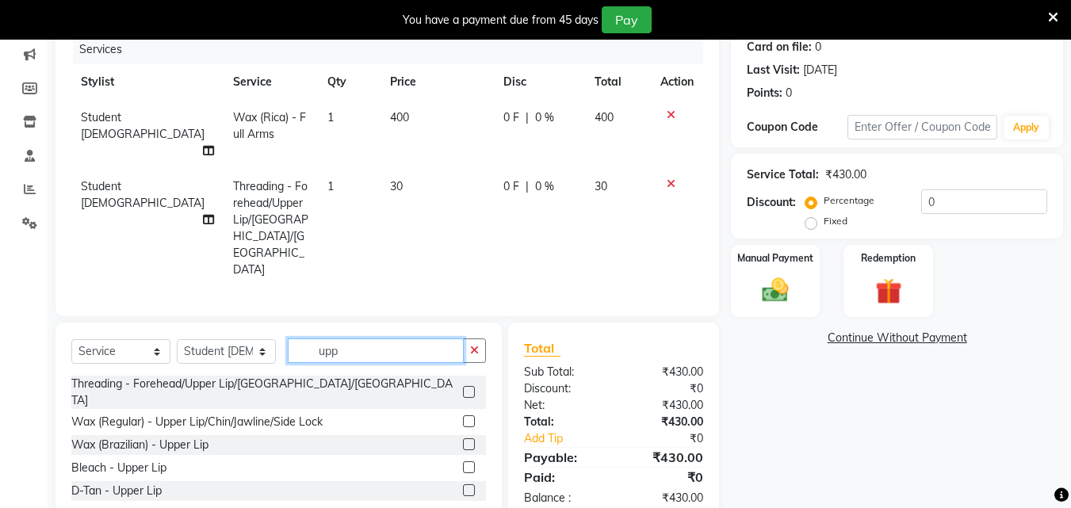
click at [365, 339] on input "upp" at bounding box center [376, 351] width 176 height 25
type input "u"
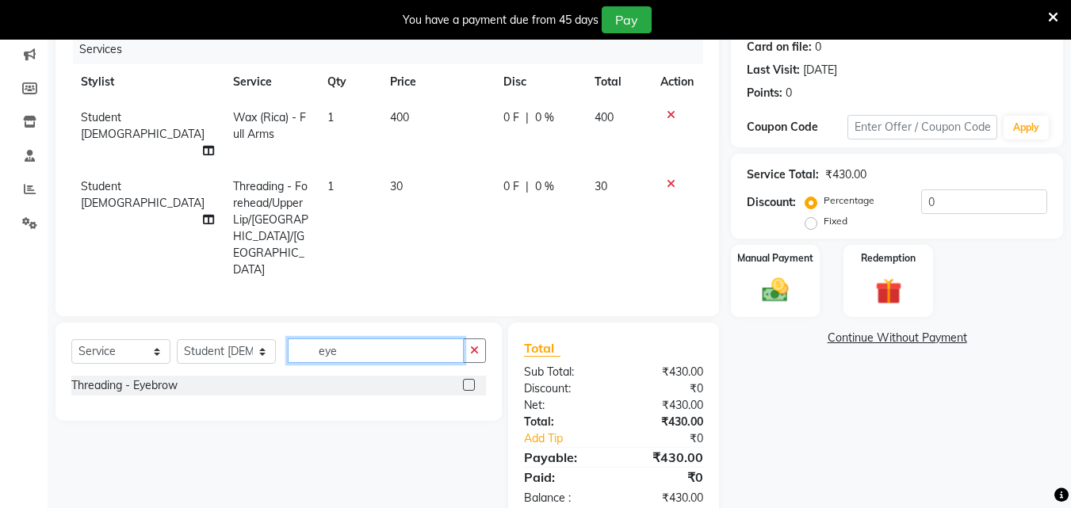
type input "eye"
click at [473, 379] on label at bounding box center [469, 385] width 12 height 12
click at [473, 381] on input "checkbox" at bounding box center [468, 386] width 10 height 10
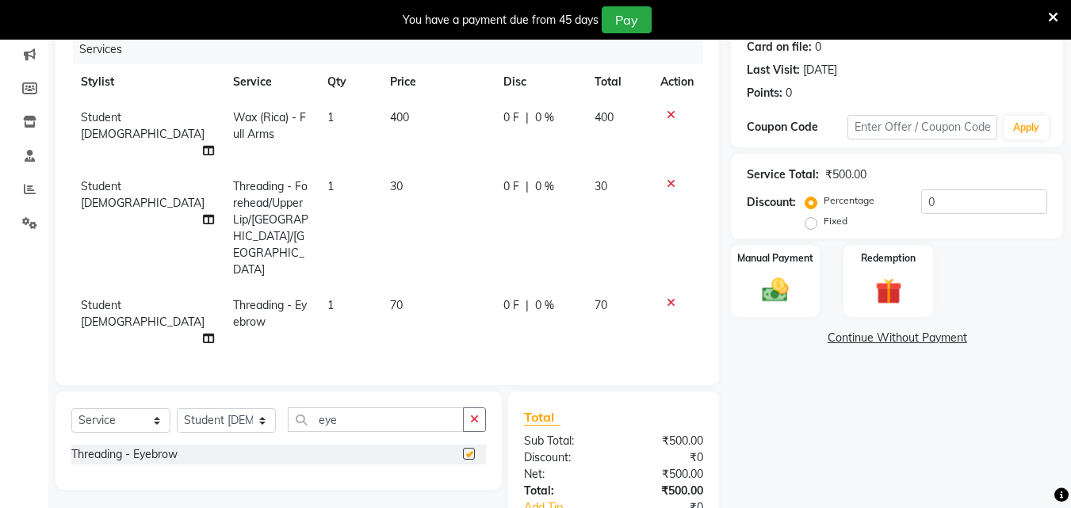
checkbox input "false"
click at [751, 276] on div "Manual Payment" at bounding box center [776, 280] width 93 height 75
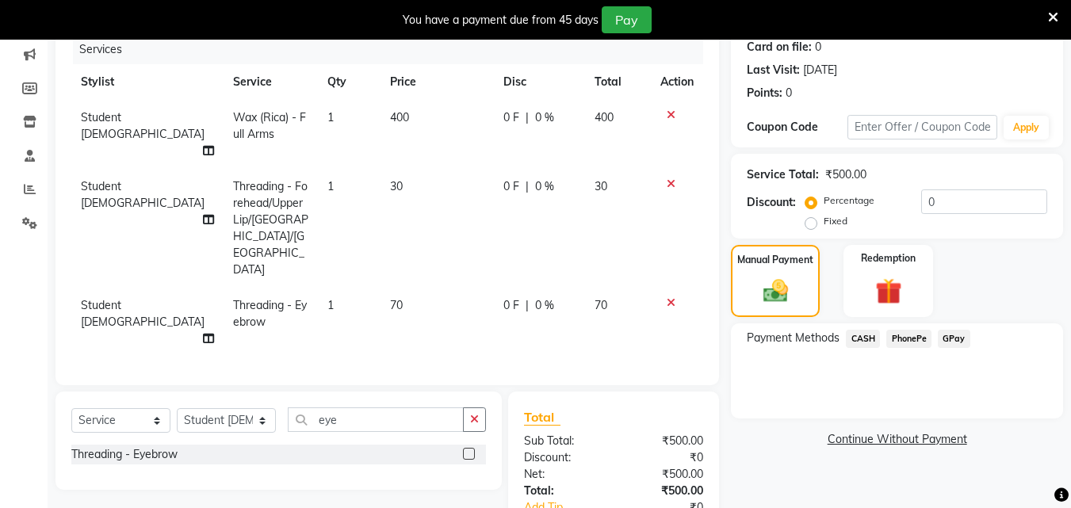
click at [958, 336] on span "GPay" at bounding box center [954, 339] width 33 height 18
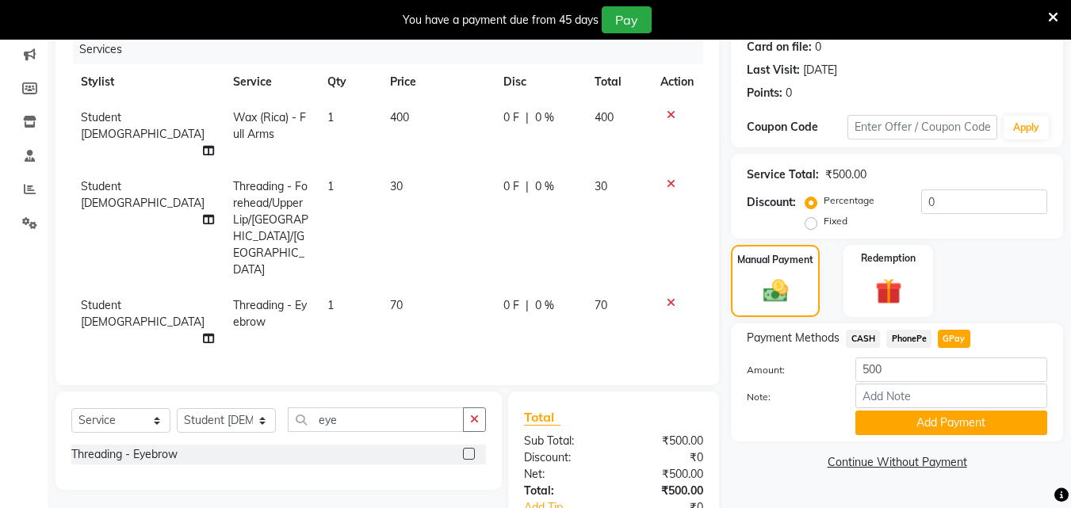
scroll to position [0, 0]
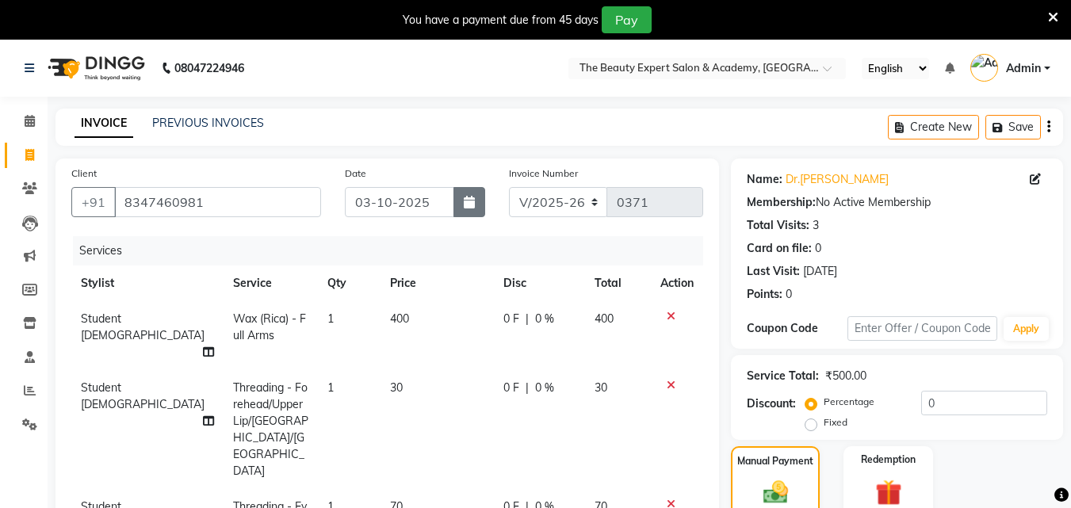
click at [466, 204] on icon "button" at bounding box center [469, 202] width 11 height 13
select select "10"
select select "2025"
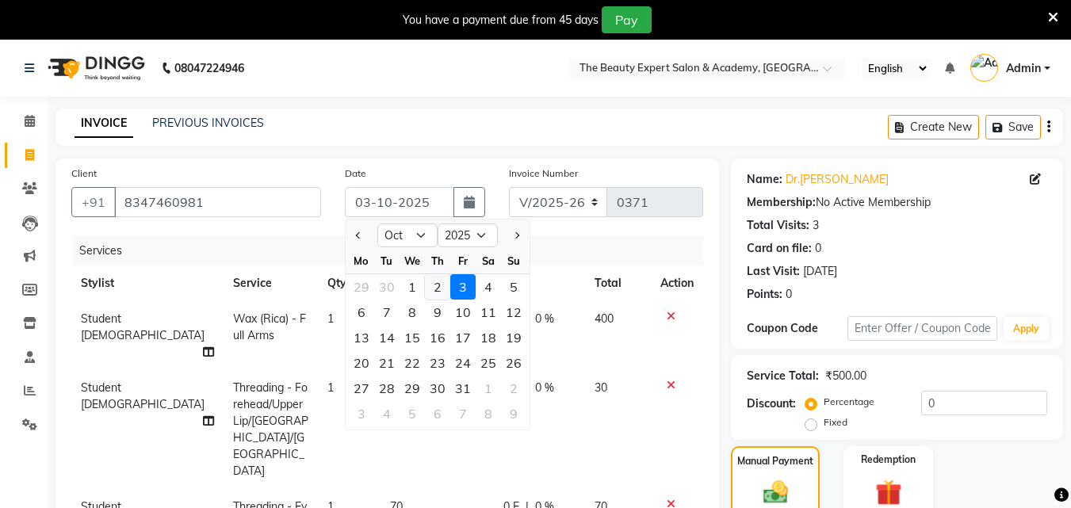
click at [435, 289] on div "2" at bounding box center [437, 286] width 25 height 25
type input "02-10-2025"
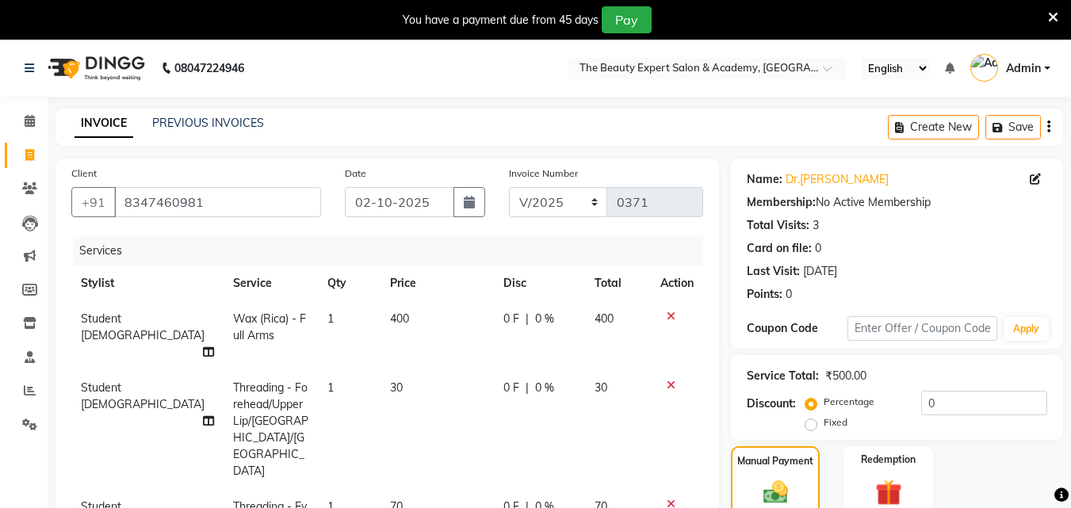
scroll to position [254, 0]
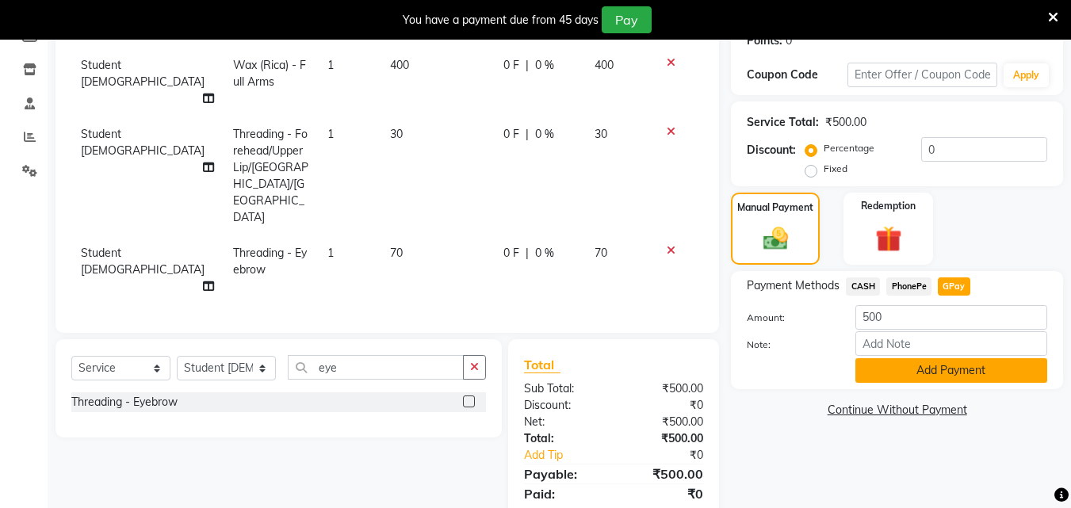
click at [935, 365] on button "Add Payment" at bounding box center [952, 370] width 192 height 25
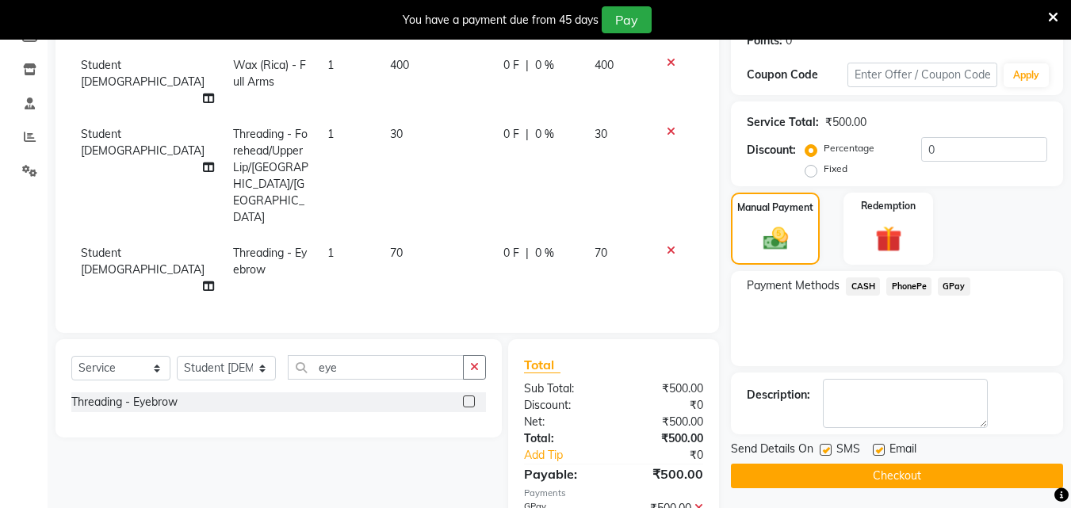
click at [833, 448] on div "SMS" at bounding box center [846, 451] width 53 height 20
click at [828, 451] on label at bounding box center [826, 450] width 12 height 12
click at [828, 451] on input "checkbox" at bounding box center [825, 451] width 10 height 10
checkbox input "false"
click at [881, 447] on label at bounding box center [879, 450] width 12 height 12
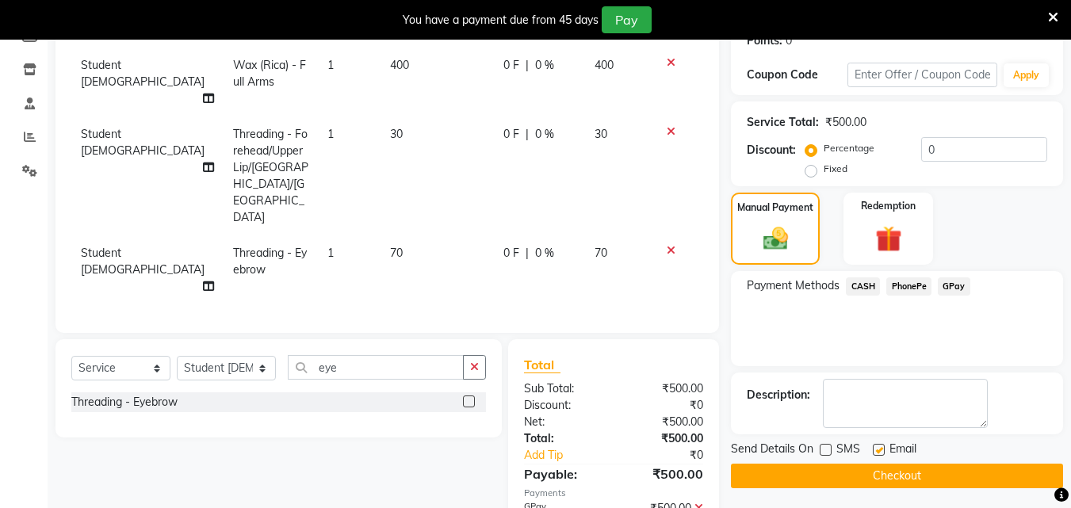
click at [881, 447] on input "checkbox" at bounding box center [878, 451] width 10 height 10
checkbox input "false"
click at [883, 473] on button "Checkout" at bounding box center [897, 476] width 332 height 25
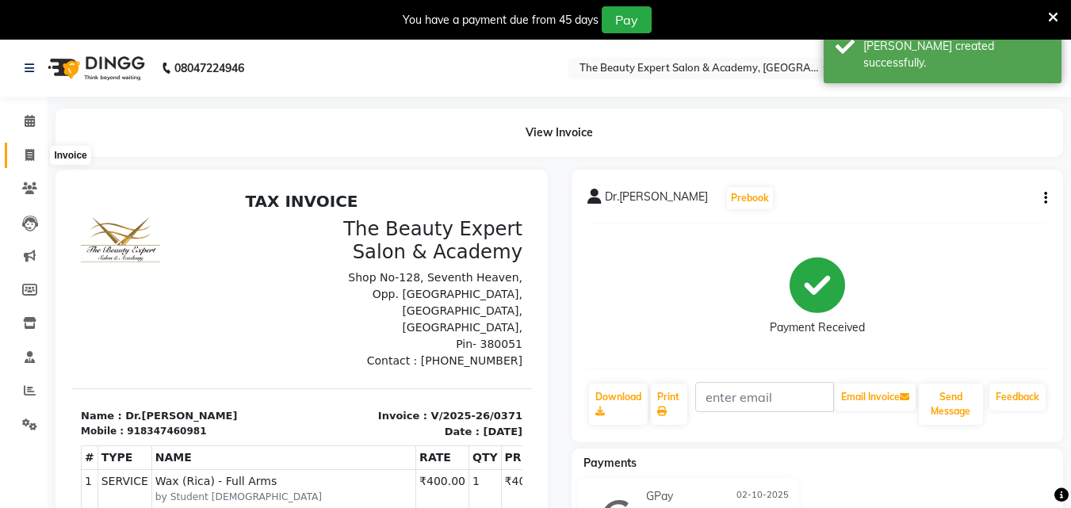
click at [28, 154] on icon at bounding box center [29, 155] width 9 height 12
select select "service"
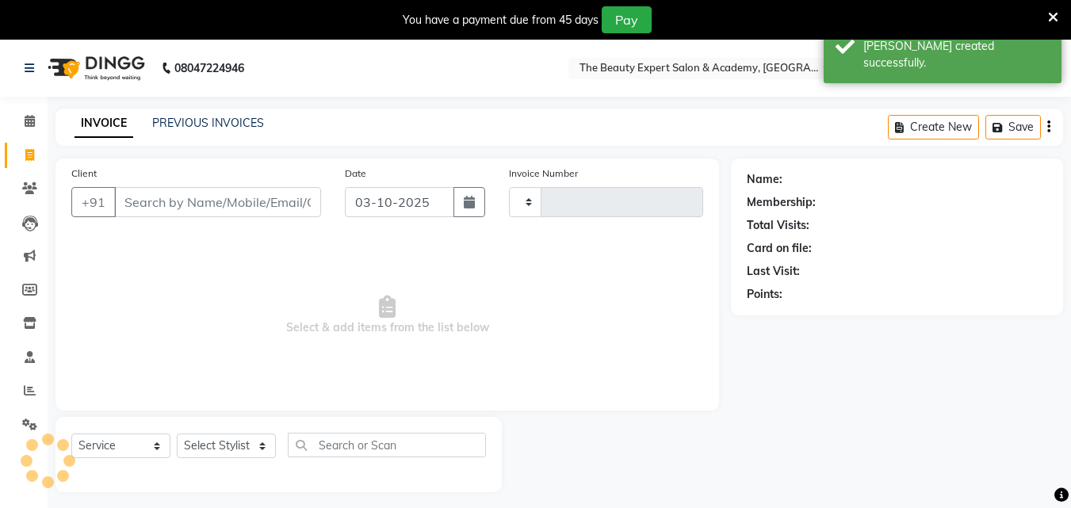
scroll to position [40, 0]
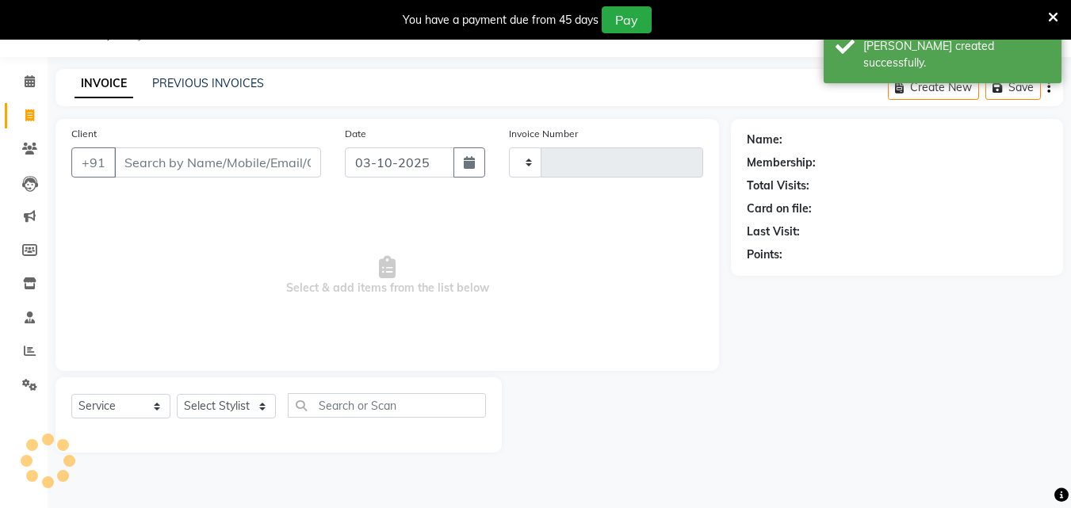
type input "0372"
select select "655"
click at [148, 155] on input "Client" at bounding box center [217, 163] width 207 height 30
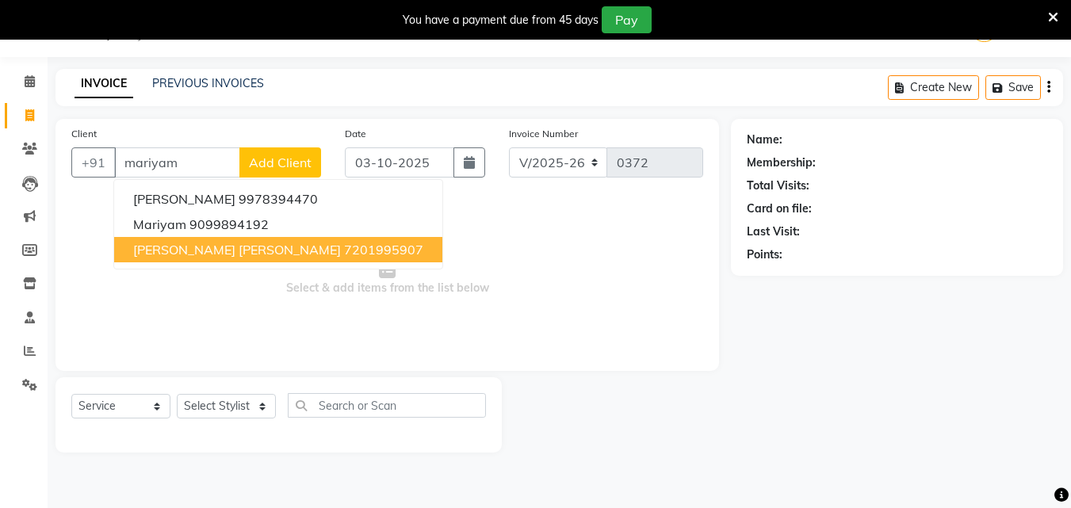
click at [199, 253] on span "[PERSON_NAME] [PERSON_NAME]" at bounding box center [237, 250] width 208 height 16
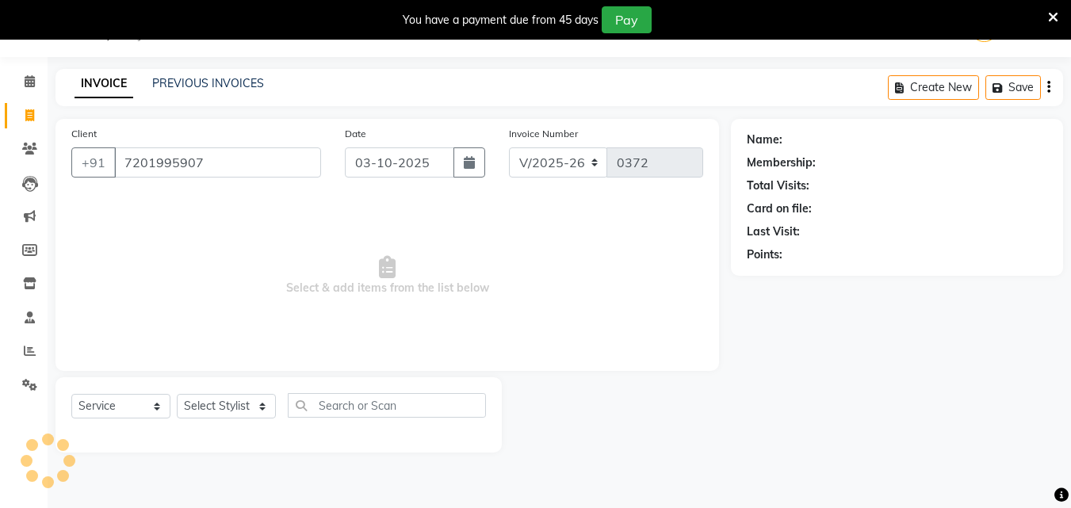
type input "7201995907"
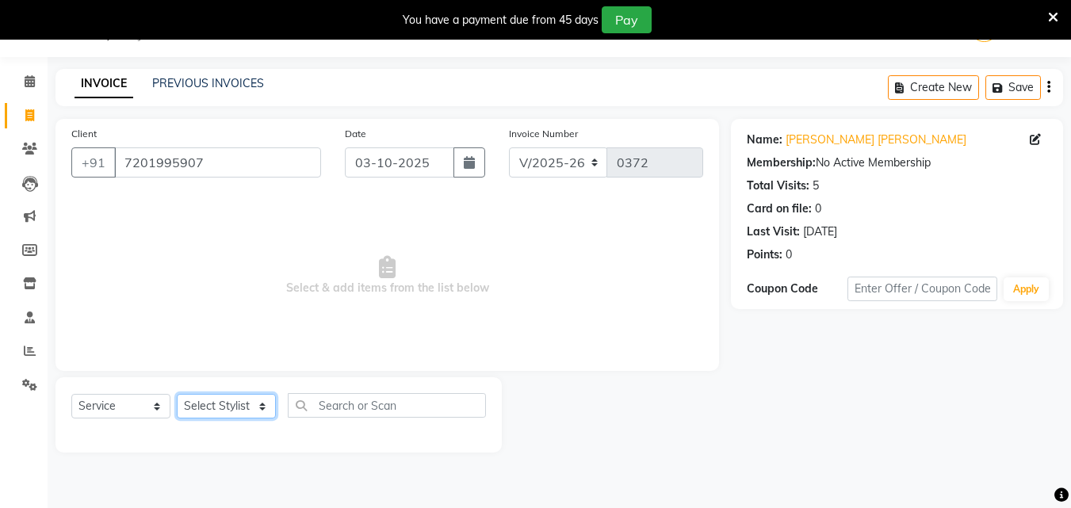
click at [249, 399] on select "Select Stylist [PERSON_NAME] Reception Student [DEMOGRAPHIC_DATA] Student [DEMO…" at bounding box center [226, 406] width 99 height 25
click at [177, 394] on select "Select Stylist [PERSON_NAME] Reception Student [DEMOGRAPHIC_DATA] Student [DEMO…" at bounding box center [226, 406] width 99 height 25
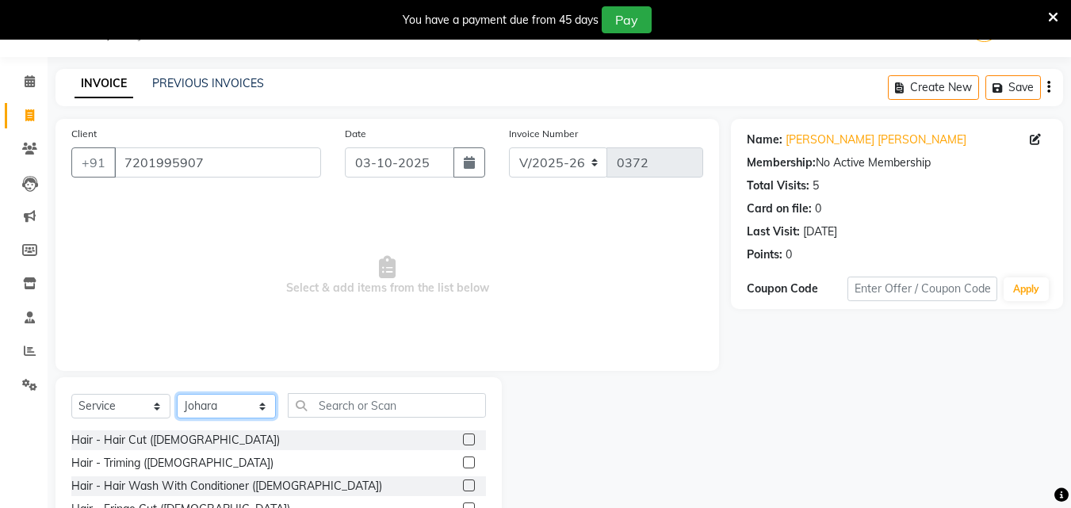
click at [265, 408] on select "Select Stylist [PERSON_NAME] Reception Student [DEMOGRAPHIC_DATA] Student [DEMO…" at bounding box center [226, 406] width 99 height 25
select select "9741"
click at [177, 394] on select "Select Stylist [PERSON_NAME] Reception Student [DEMOGRAPHIC_DATA] Student [DEMO…" at bounding box center [226, 406] width 99 height 25
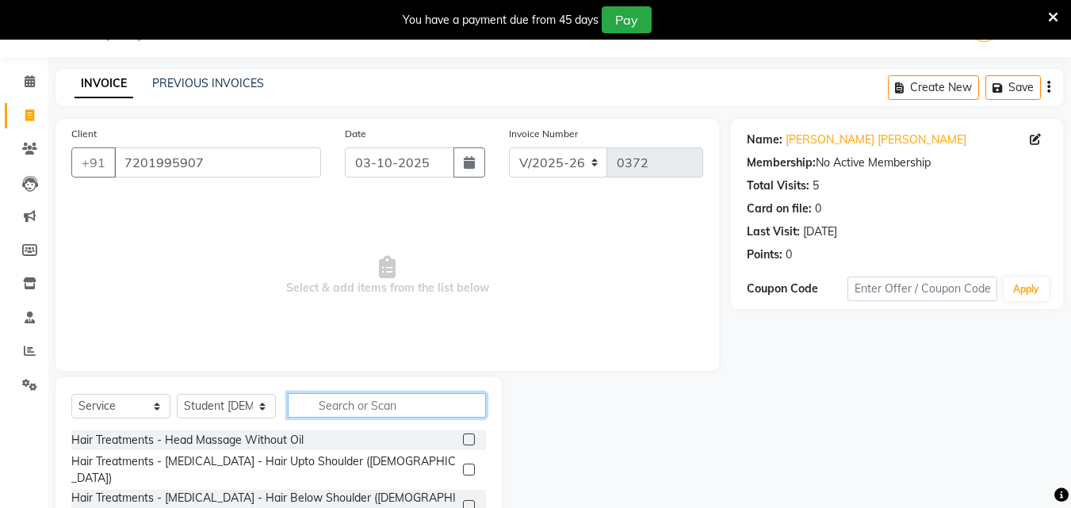
click at [354, 406] on input "text" at bounding box center [387, 405] width 198 height 25
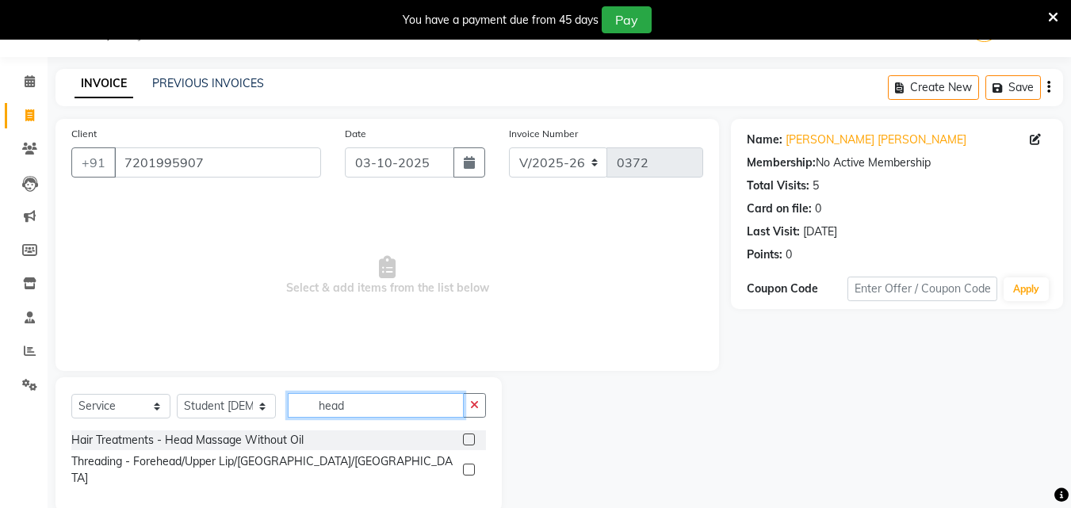
type input "head"
click at [473, 440] on label at bounding box center [469, 440] width 12 height 12
click at [473, 440] on input "checkbox" at bounding box center [468, 440] width 10 height 10
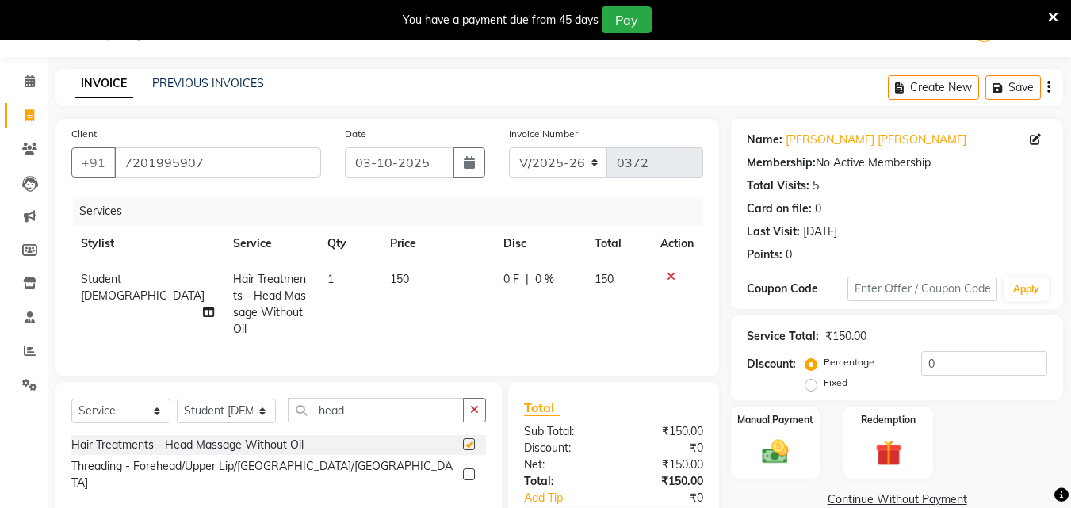
checkbox input "false"
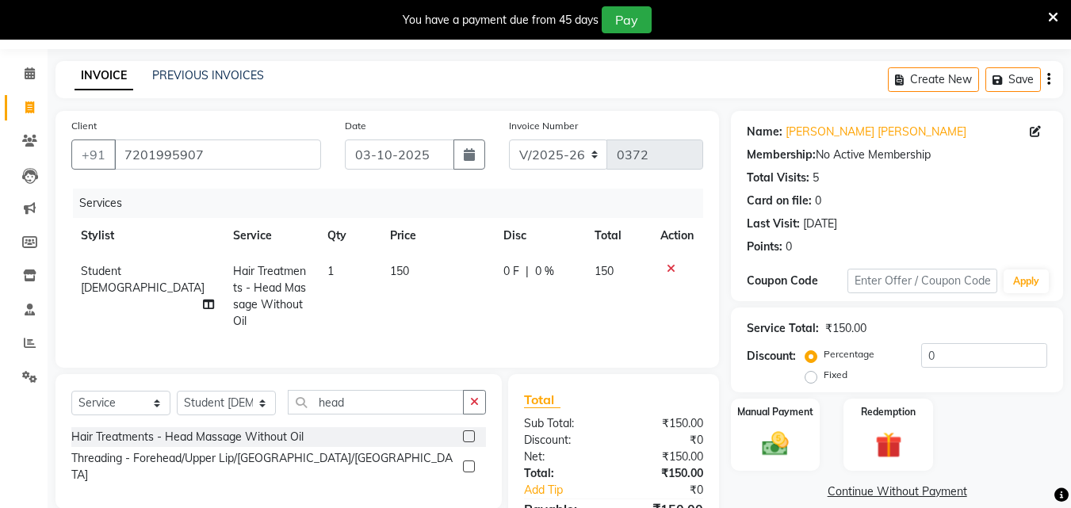
scroll to position [0, 0]
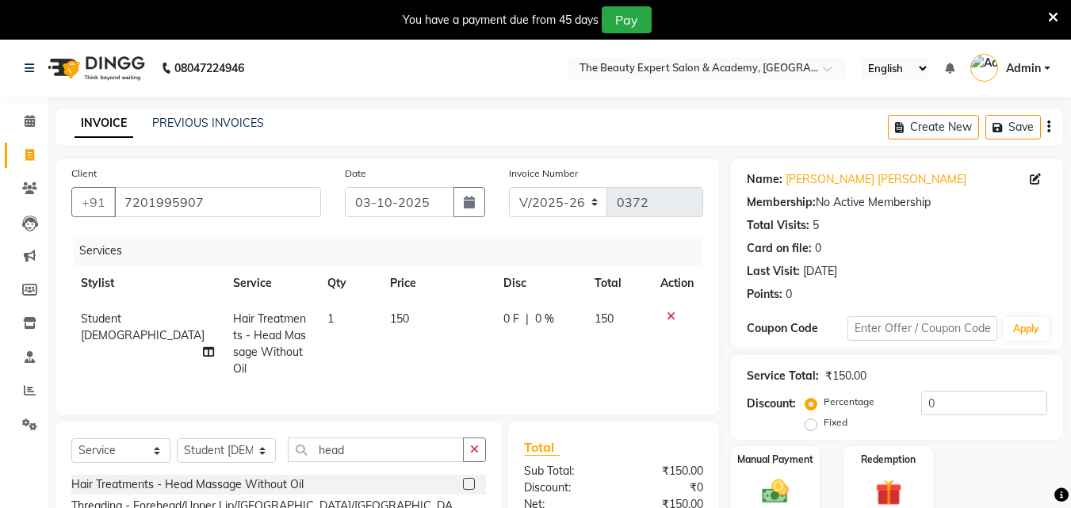
click at [669, 316] on icon at bounding box center [671, 316] width 9 height 11
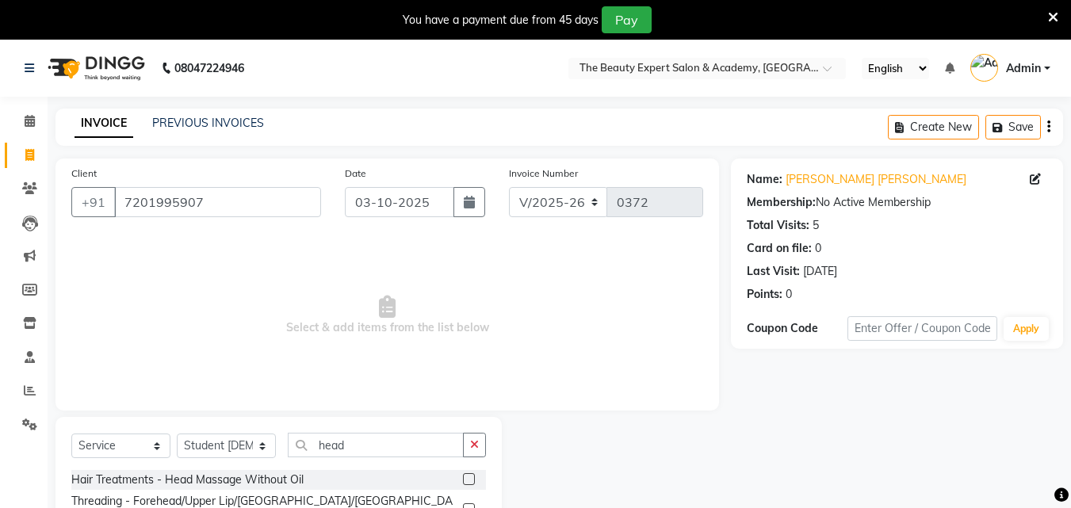
scroll to position [54, 0]
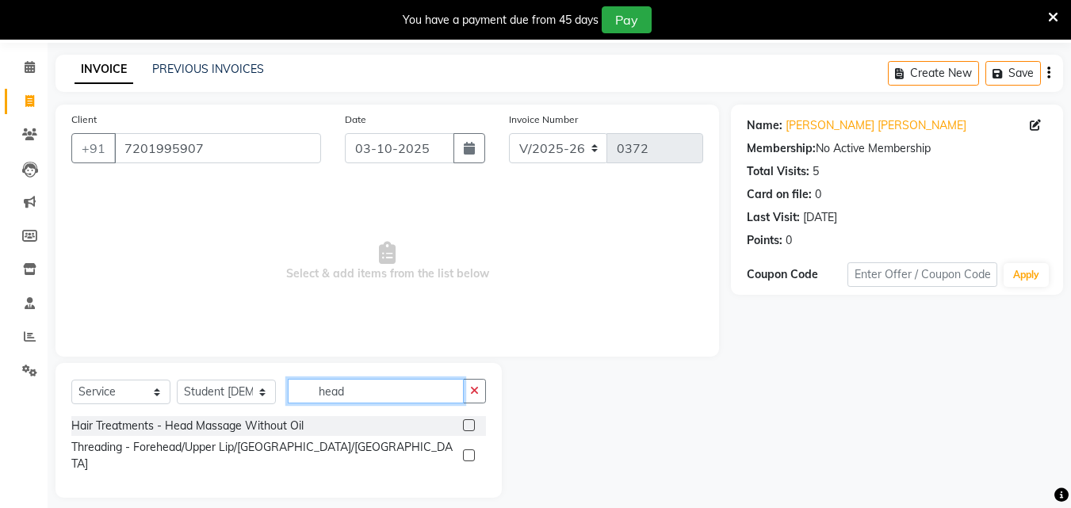
click at [393, 394] on input "head" at bounding box center [376, 391] width 176 height 25
type input "h"
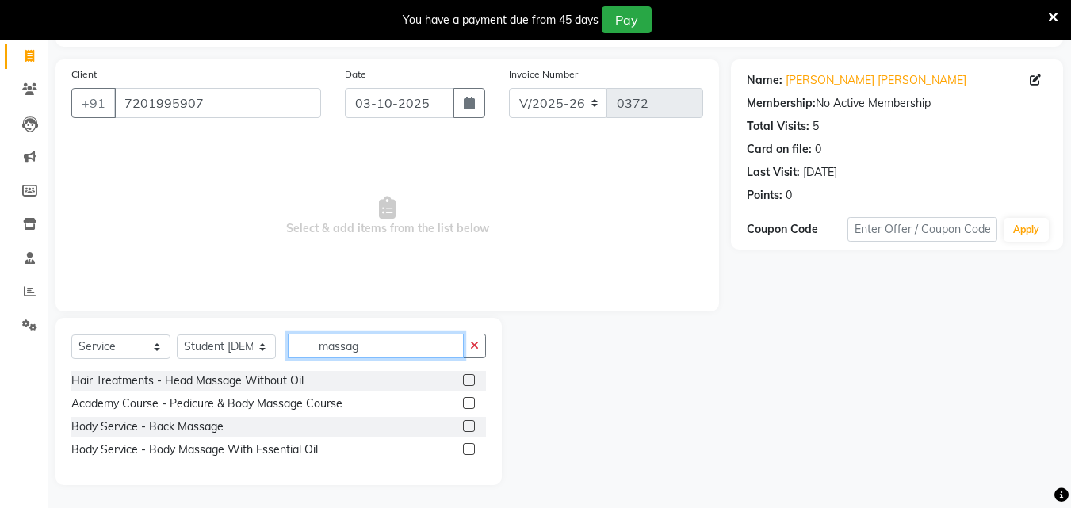
scroll to position [100, 0]
click at [369, 348] on input "massag" at bounding box center [376, 345] width 176 height 25
type input "m"
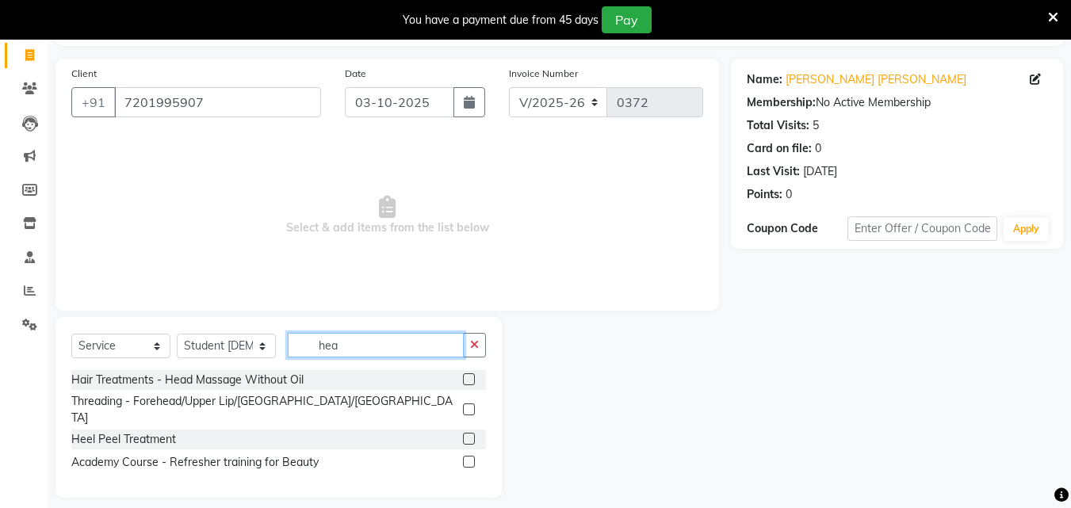
scroll to position [54, 0]
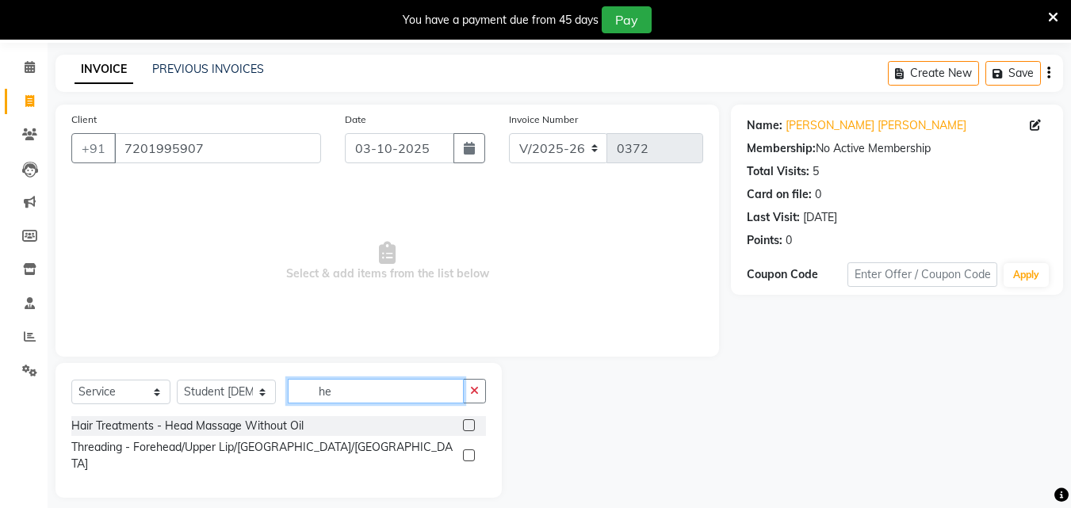
type input "h"
type input "o"
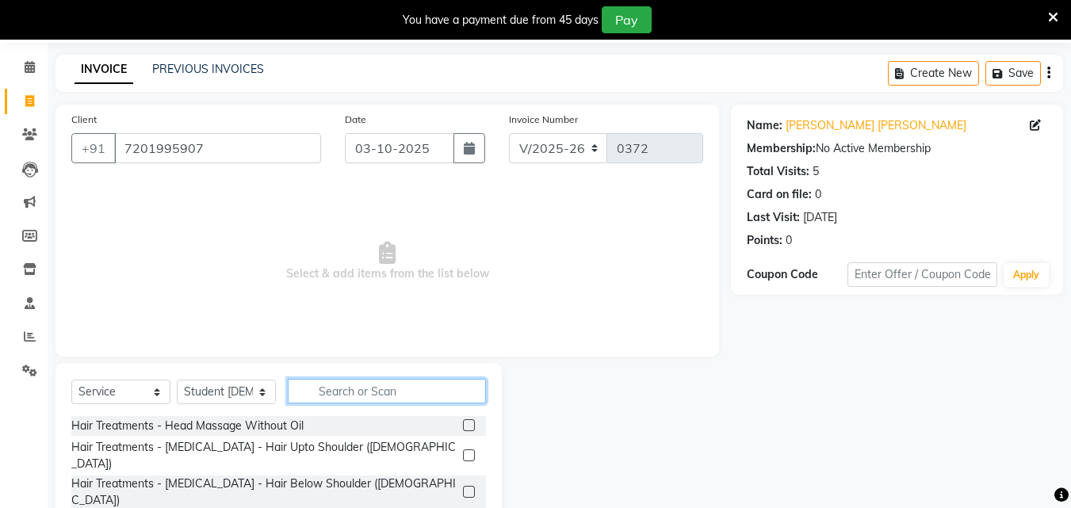
scroll to position [100, 0]
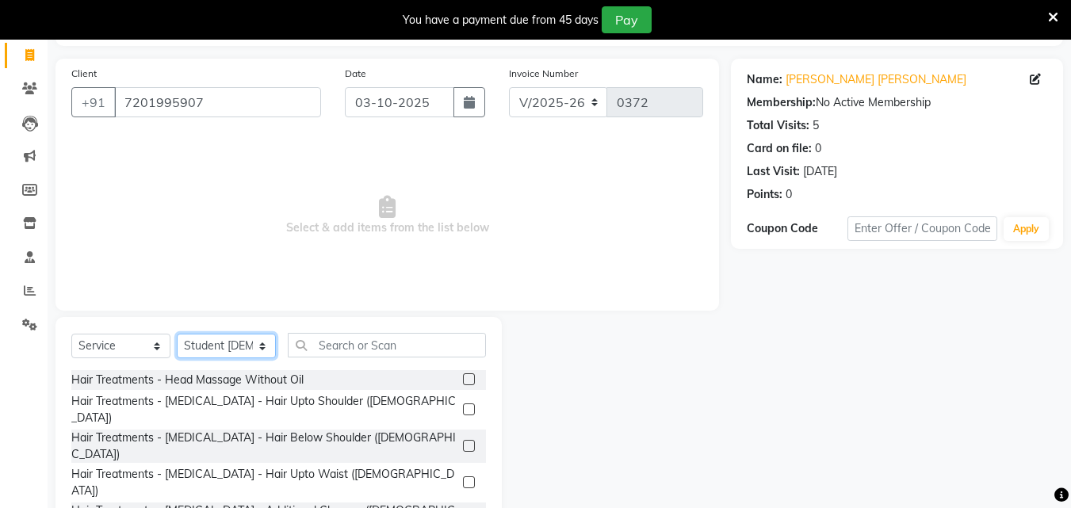
click at [264, 343] on select "Select Stylist [PERSON_NAME] Reception Student [DEMOGRAPHIC_DATA] Student [DEMO…" at bounding box center [226, 346] width 99 height 25
select select "9674"
click at [177, 334] on select "Select Stylist [PERSON_NAME] Reception Student [DEMOGRAPHIC_DATA] Student [DEMO…" at bounding box center [226, 346] width 99 height 25
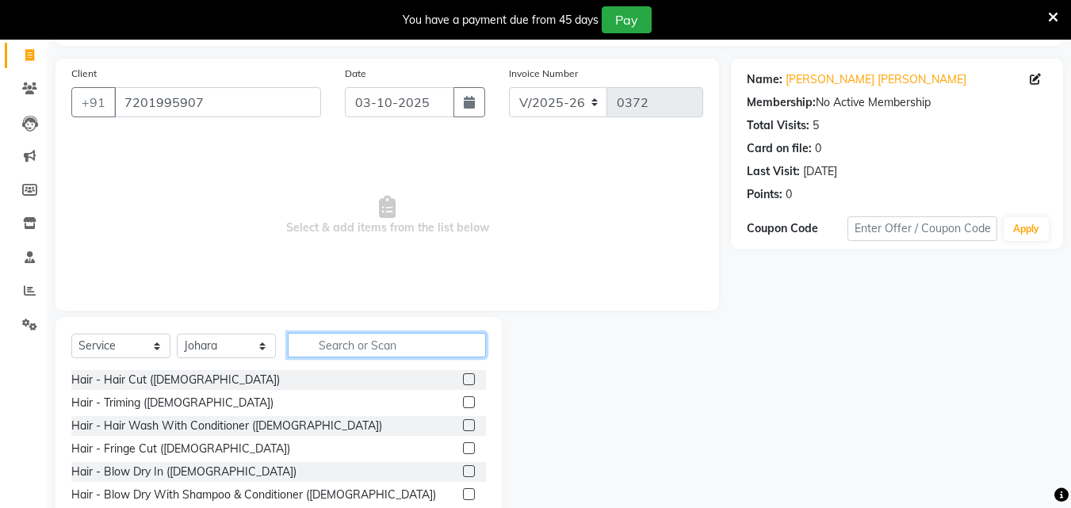
click at [351, 350] on input "text" at bounding box center [387, 345] width 198 height 25
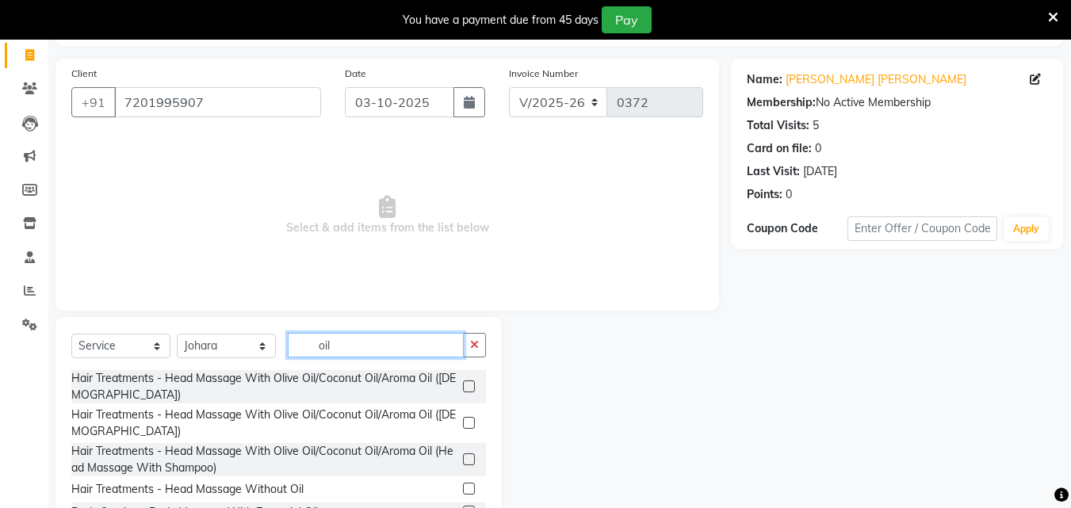
type input "oil"
click at [468, 385] on label at bounding box center [469, 387] width 12 height 12
click at [468, 385] on input "checkbox" at bounding box center [468, 387] width 10 height 10
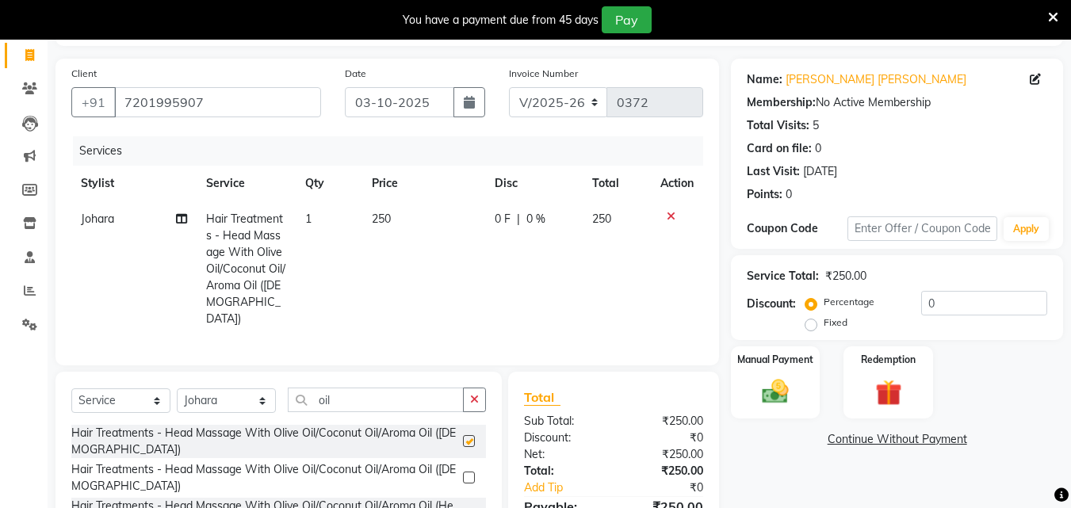
checkbox input "false"
click at [108, 223] on span "Johara" at bounding box center [97, 219] width 33 height 14
select select "9674"
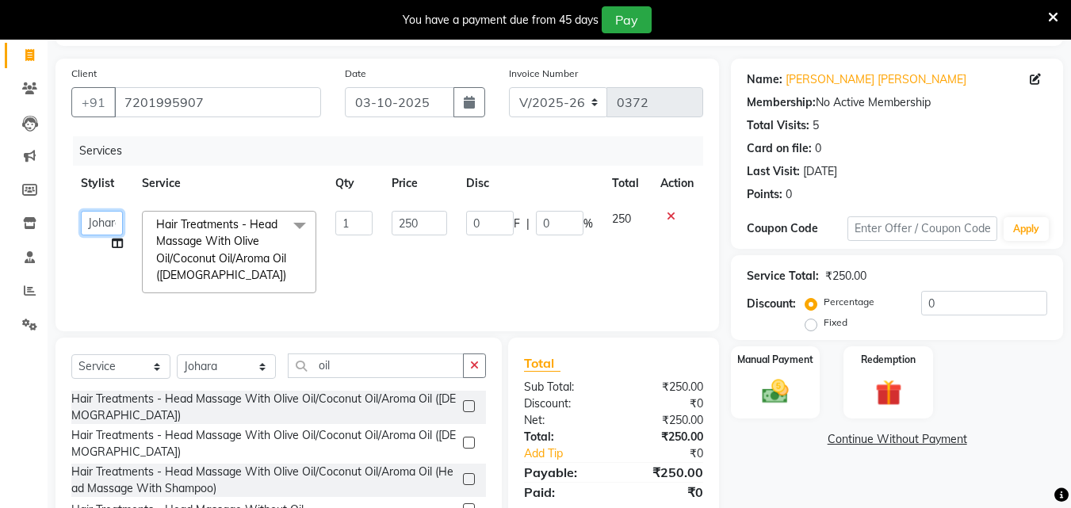
click at [110, 220] on select "[PERSON_NAME] Reception Student [DEMOGRAPHIC_DATA] Student [DEMOGRAPHIC_DATA]" at bounding box center [102, 223] width 42 height 25
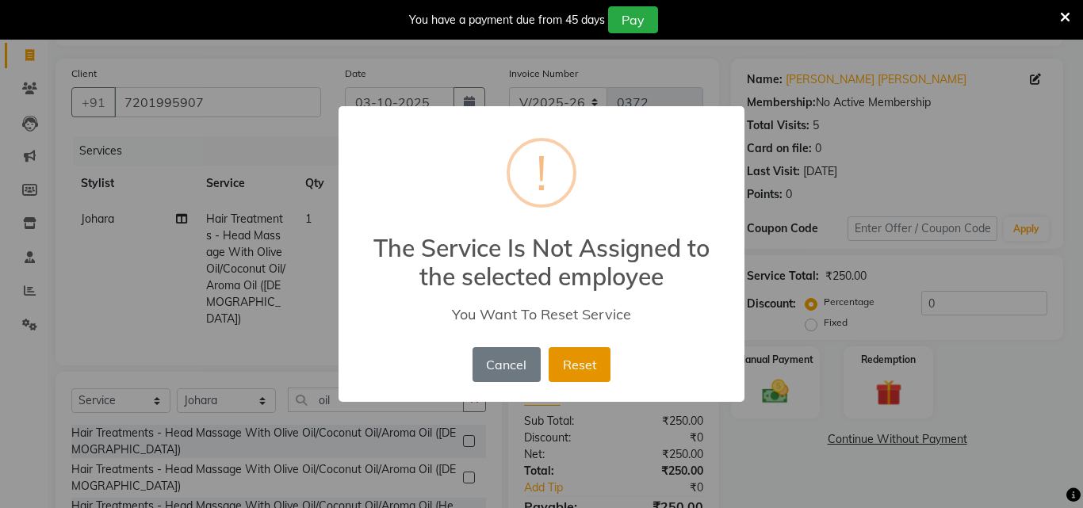
click at [587, 362] on button "Reset" at bounding box center [580, 364] width 62 height 35
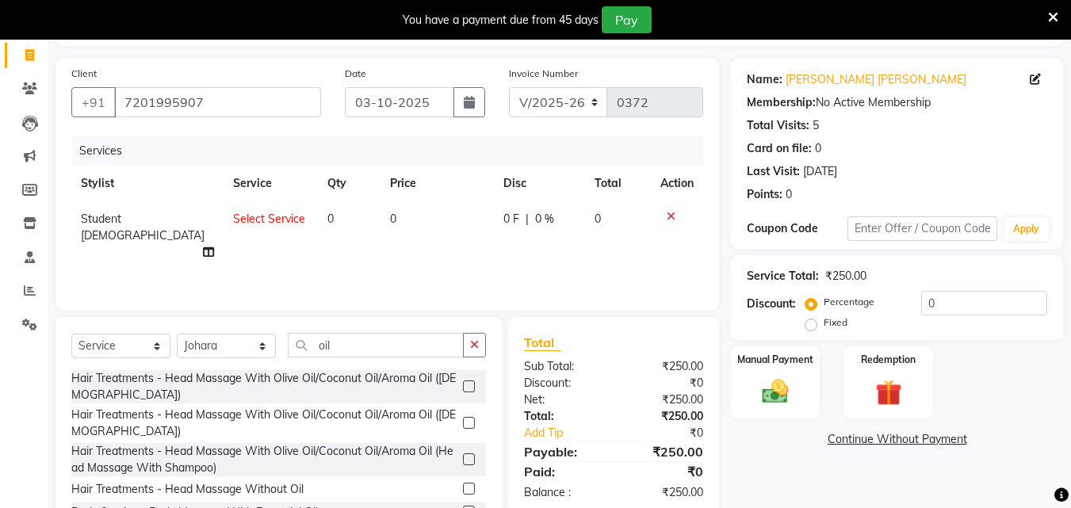
click at [673, 212] on icon at bounding box center [671, 216] width 9 height 11
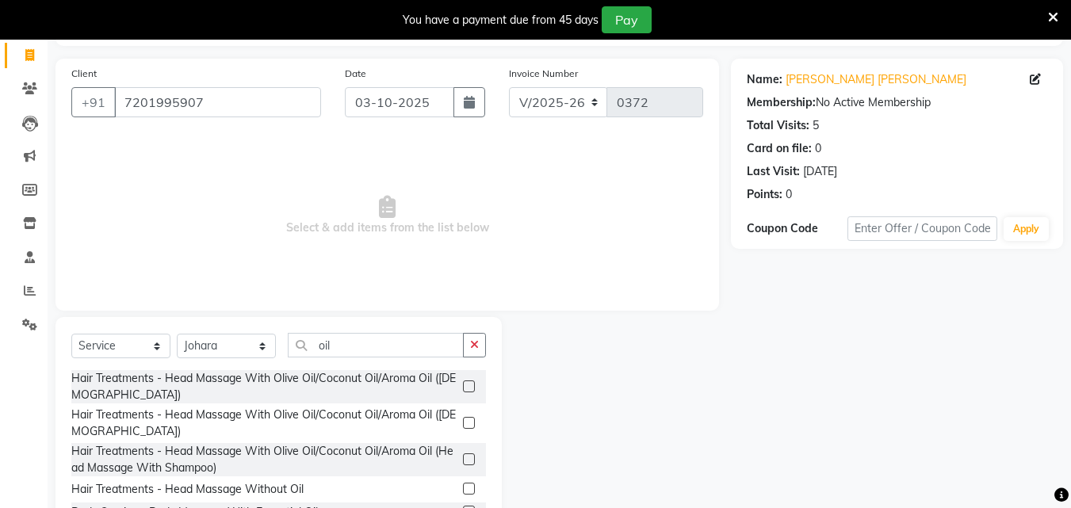
click at [468, 385] on label at bounding box center [469, 387] width 12 height 12
click at [468, 385] on input "checkbox" at bounding box center [468, 387] width 10 height 10
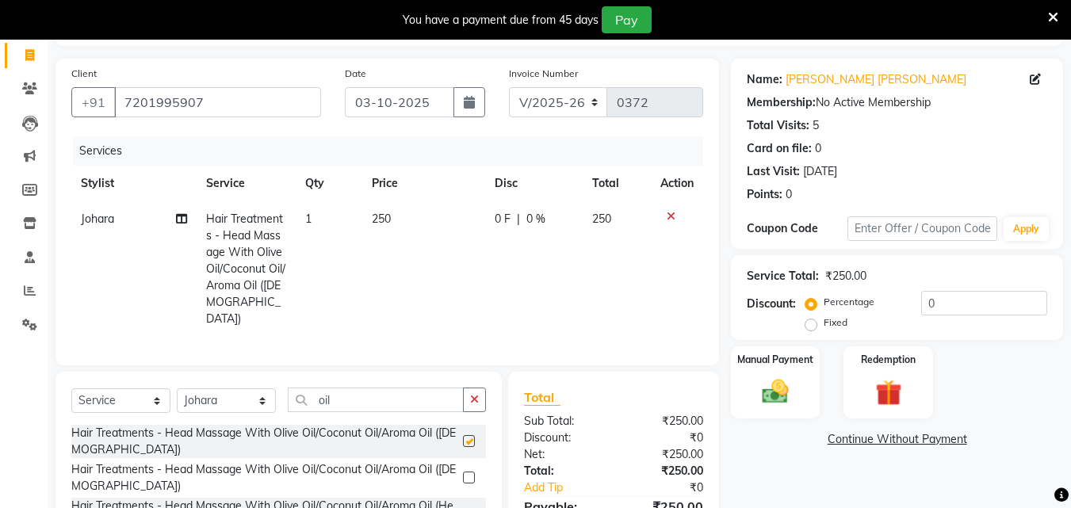
checkbox input "false"
click at [101, 219] on span "Johara" at bounding box center [97, 219] width 33 height 14
select select "9674"
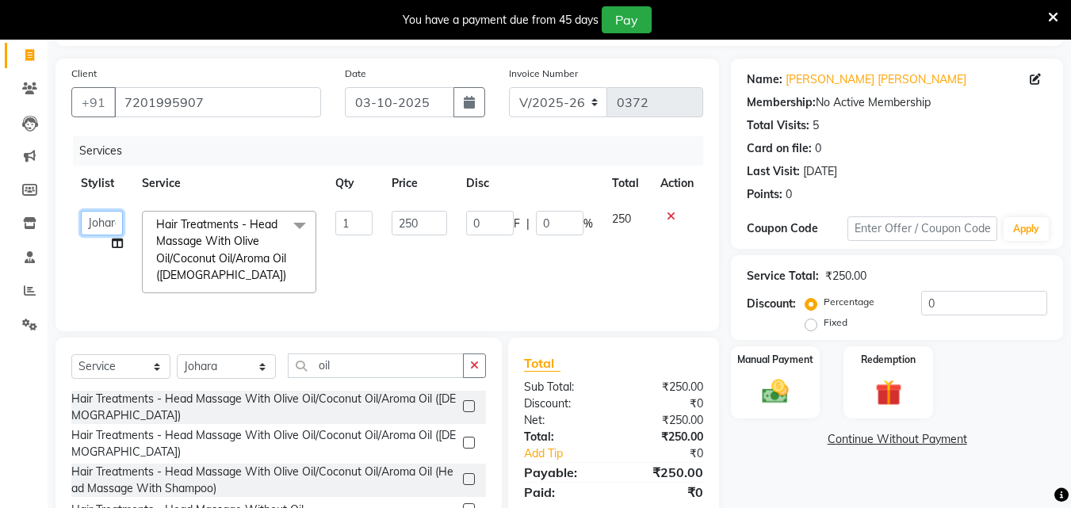
click at [101, 219] on select "[PERSON_NAME] Reception Student [DEMOGRAPHIC_DATA] Student [DEMOGRAPHIC_DATA]" at bounding box center [102, 223] width 42 height 25
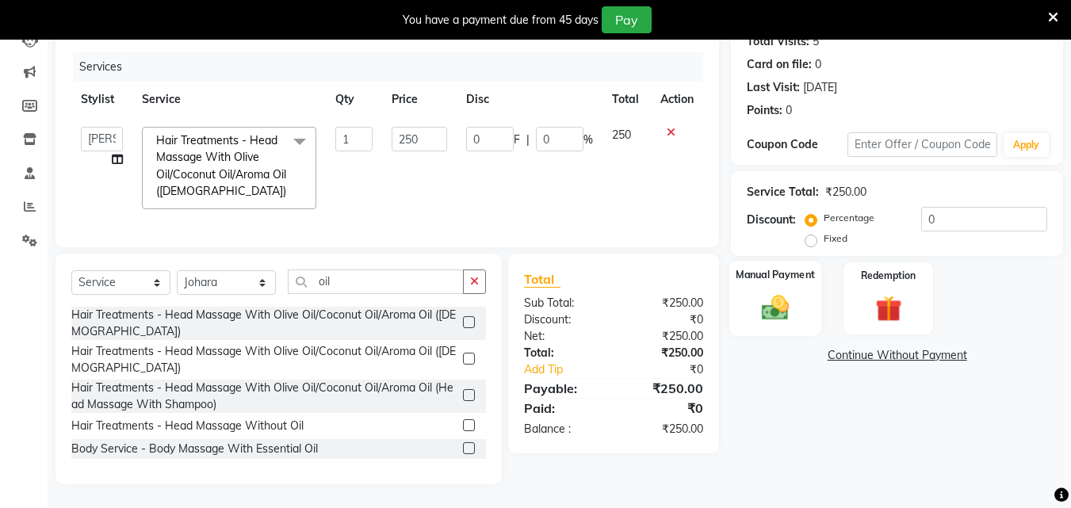
click at [762, 297] on img at bounding box center [775, 308] width 44 height 32
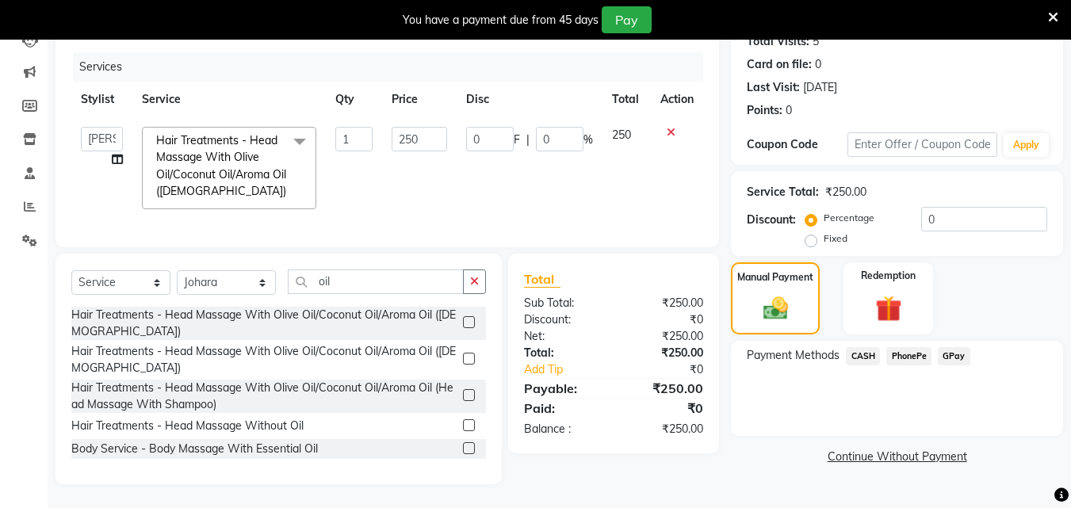
click at [960, 347] on span "GPay" at bounding box center [954, 356] width 33 height 18
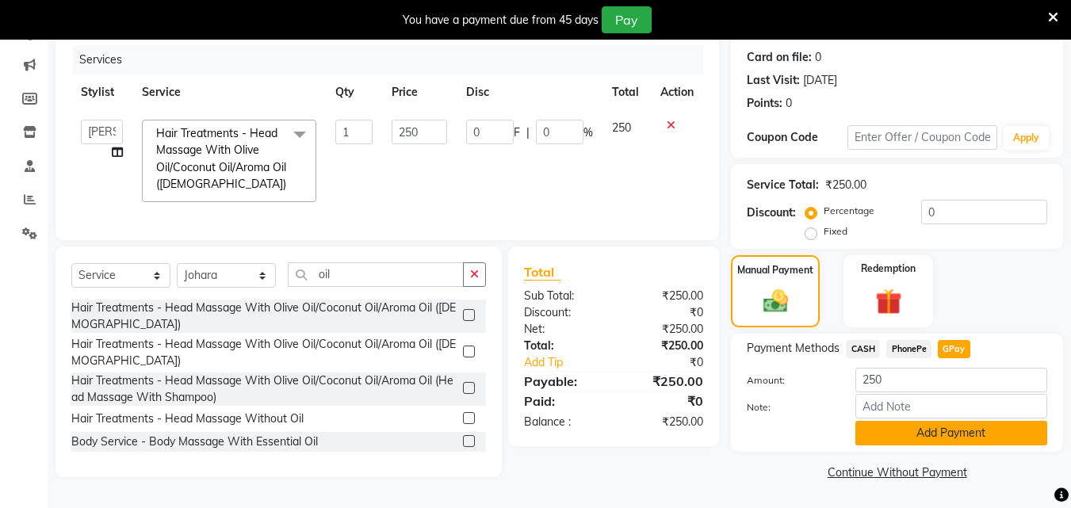
click at [930, 426] on button "Add Payment" at bounding box center [952, 433] width 192 height 25
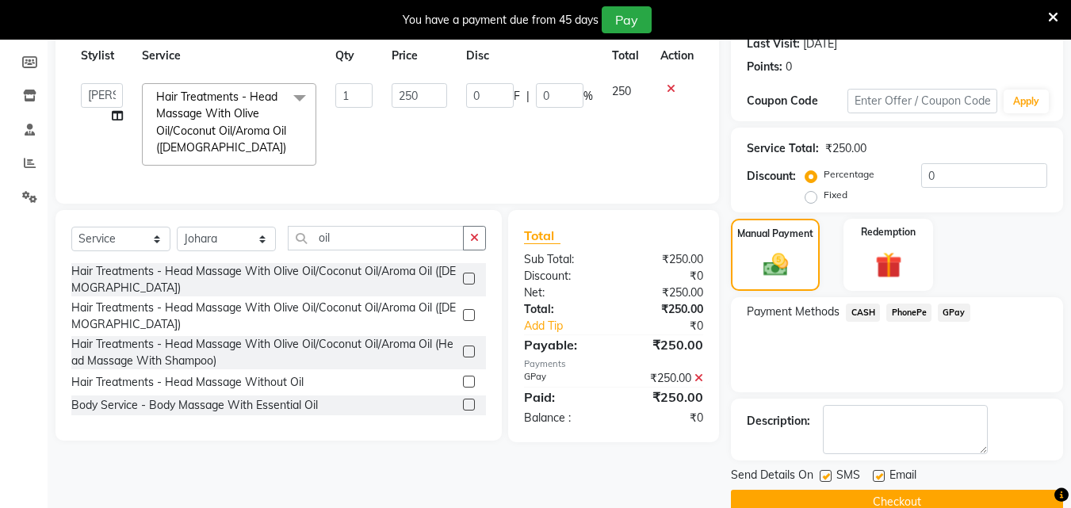
scroll to position [257, 0]
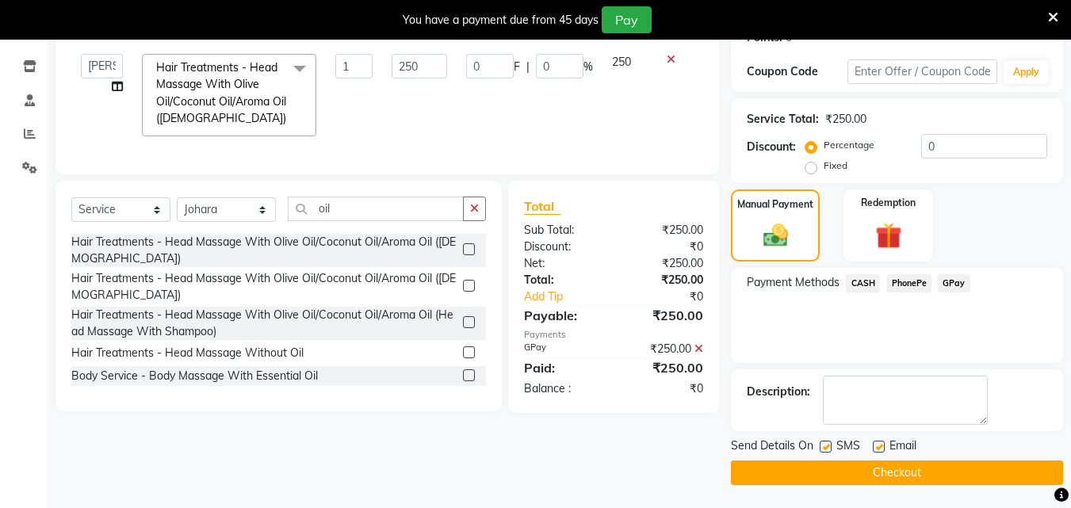
click at [898, 470] on button "Checkout" at bounding box center [897, 473] width 332 height 25
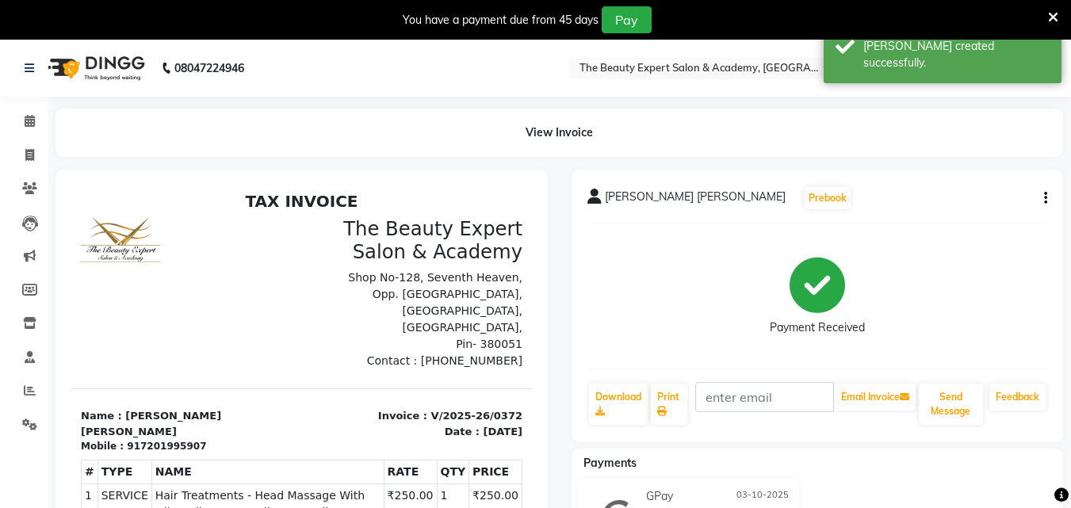
click at [107, 65] on img at bounding box center [94, 68] width 109 height 44
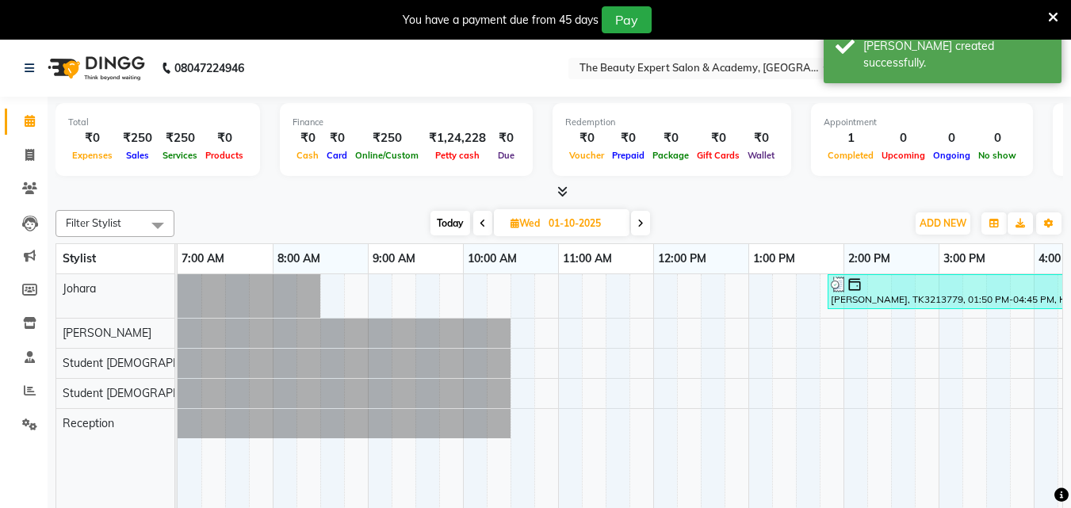
click at [447, 224] on span "Today" at bounding box center [451, 223] width 40 height 25
type input "03-10-2025"
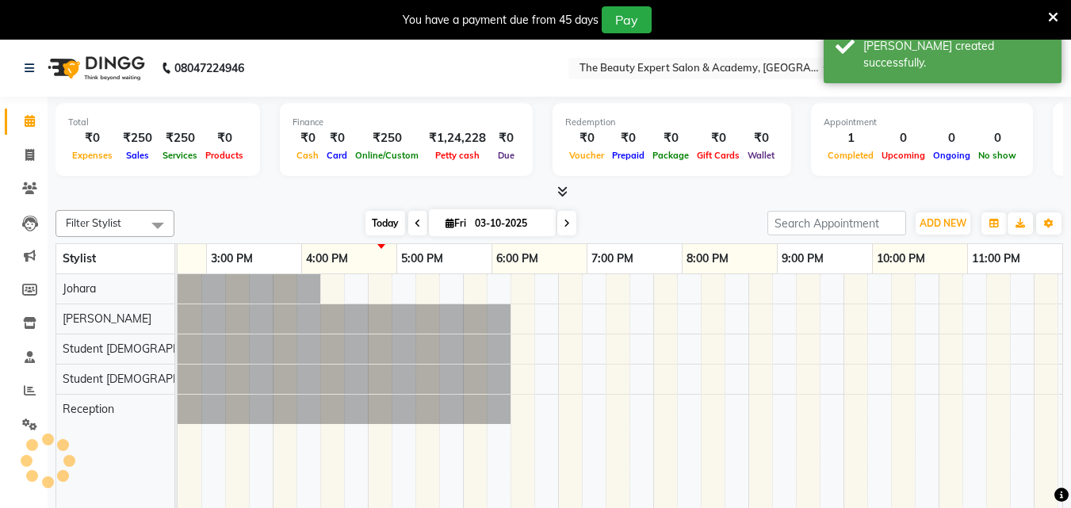
scroll to position [0, 733]
